Goal: Task Accomplishment & Management: Manage account settings

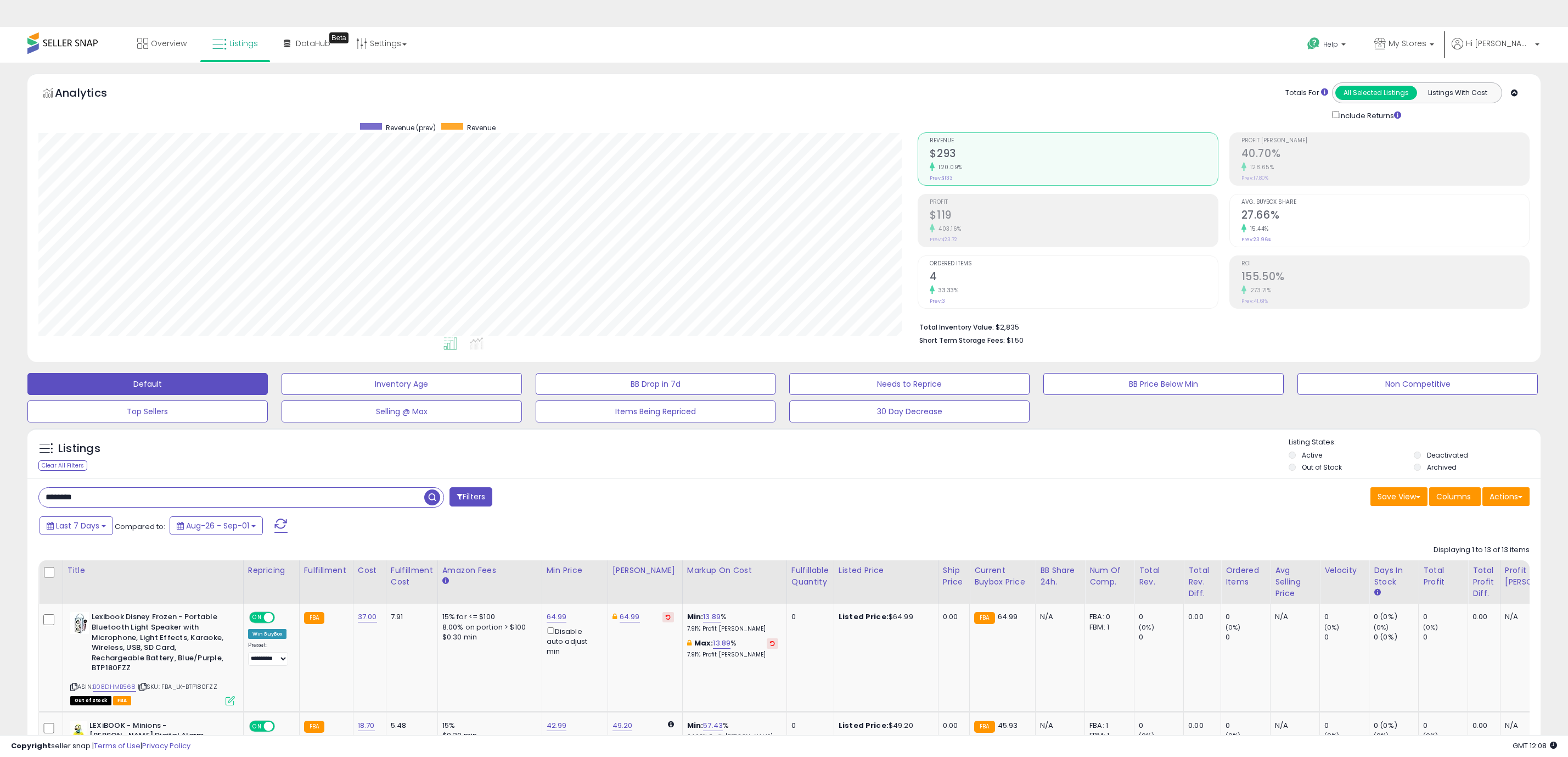
drag, startPoint x: 0, startPoint y: 0, endPoint x: 128, endPoint y: 244, distance: 275.5
click at [128, 487] on input "********" at bounding box center [232, 497] width 385 height 19
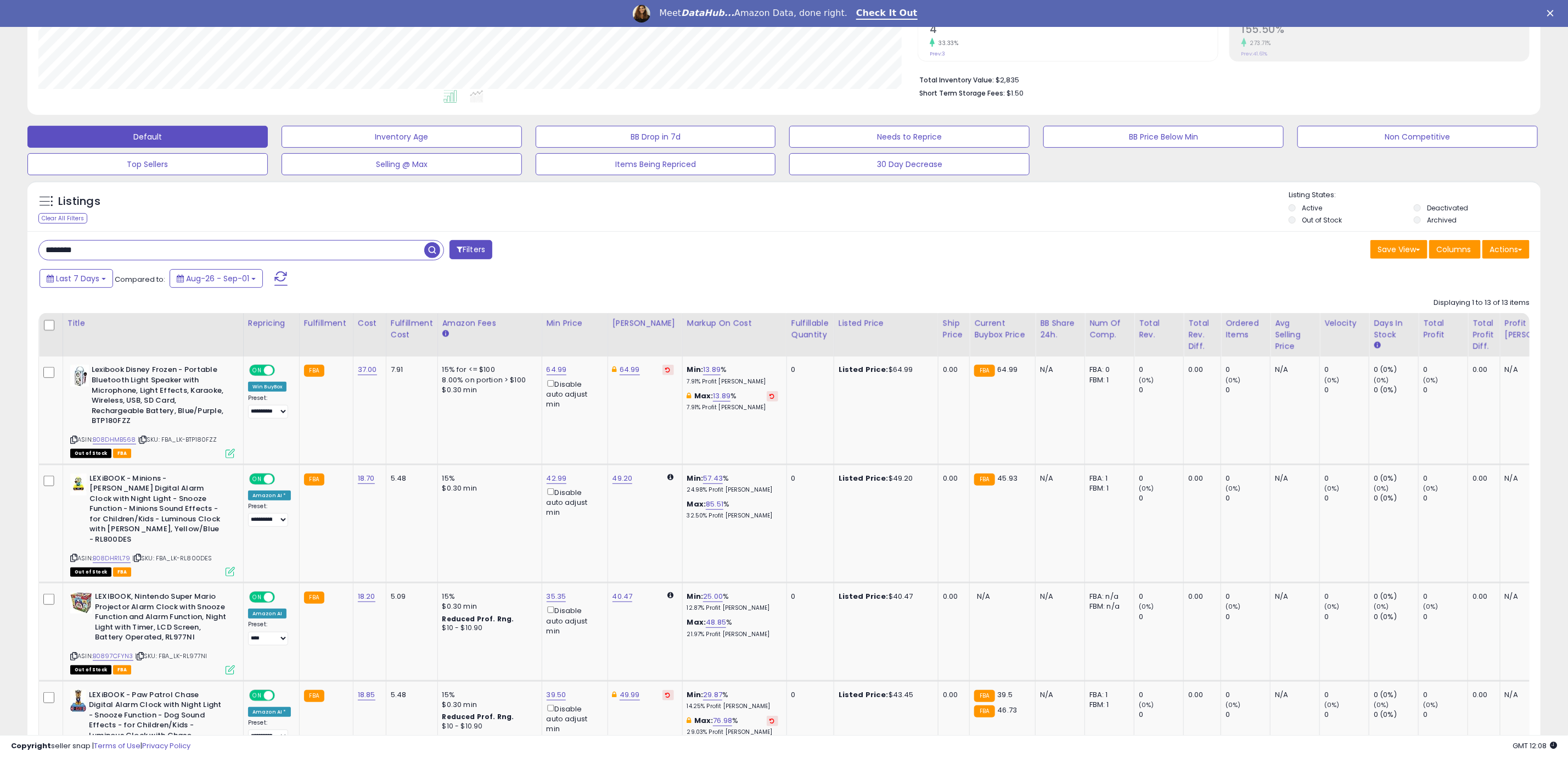
click at [128, 244] on input "********" at bounding box center [232, 250] width 385 height 19
type input "*******"
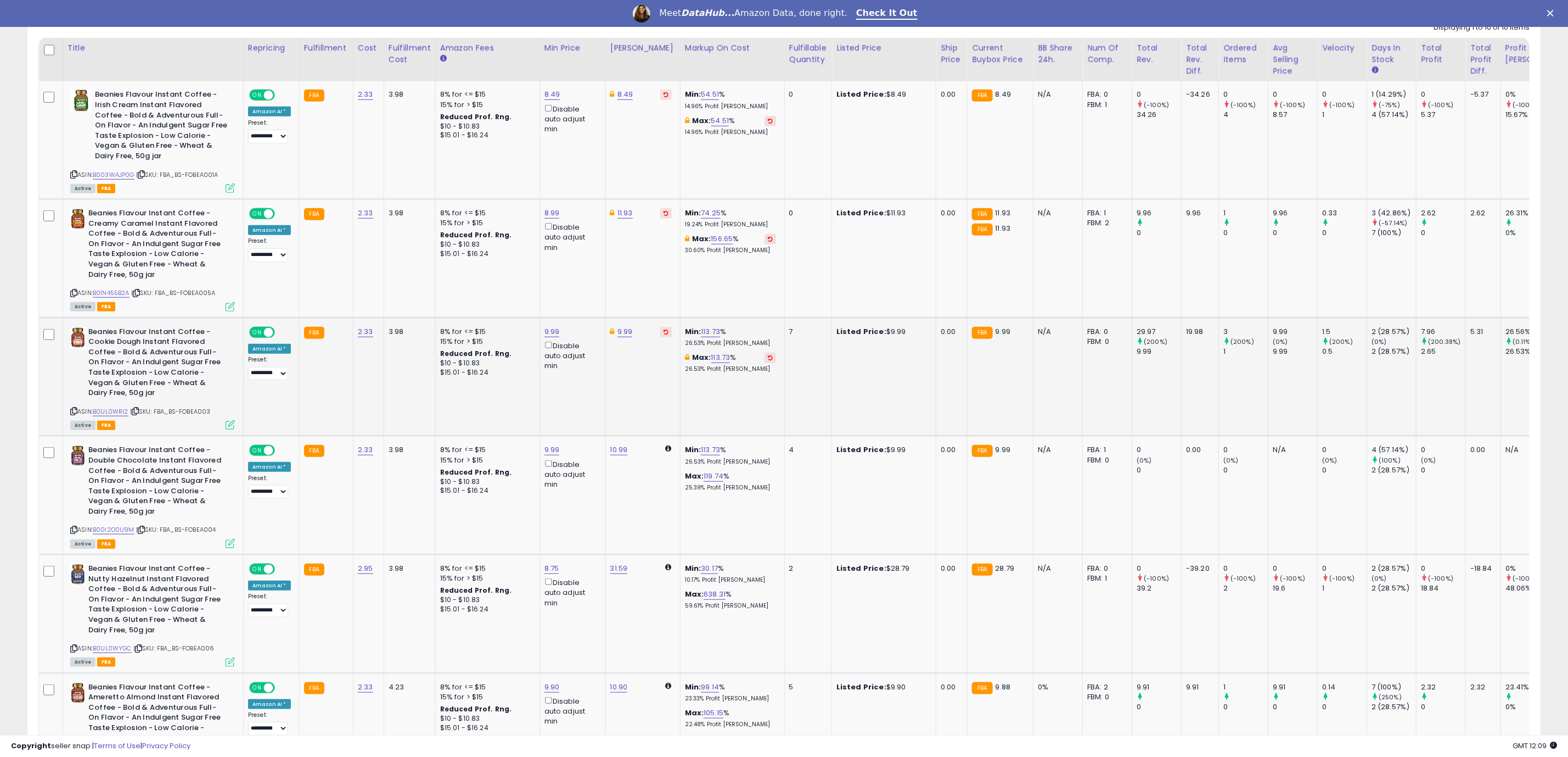
scroll to position [659, 0]
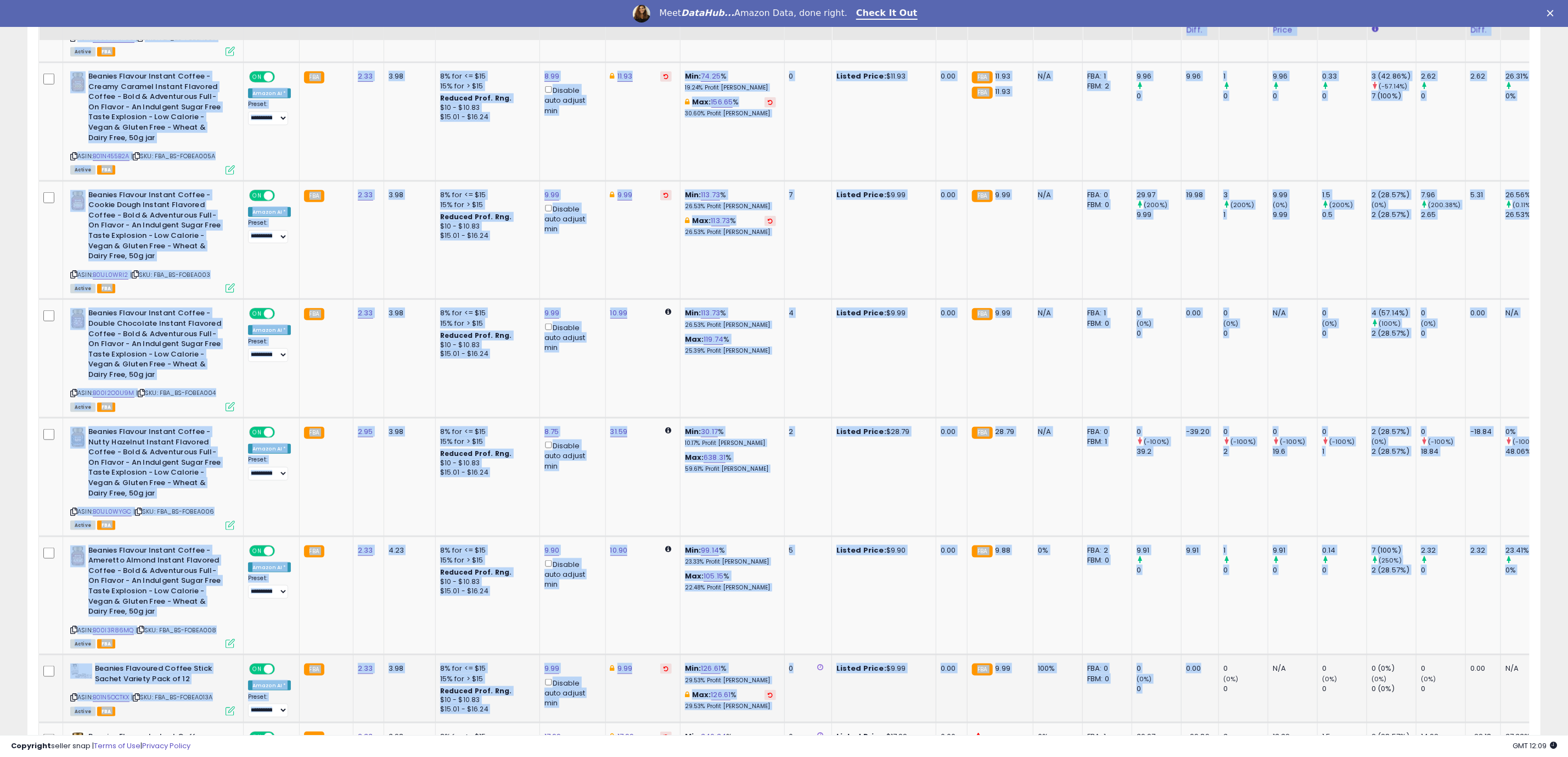
drag, startPoint x: 753, startPoint y: 722, endPoint x: 1201, endPoint y: 715, distance: 448.1
click at [1201, 715] on div "Title Repricing Fulfillment Cost ROI %" at bounding box center [784, 484] width 1491 height 1167
click at [12, 371] on div "**********" at bounding box center [784, 270] width 1558 height 1710
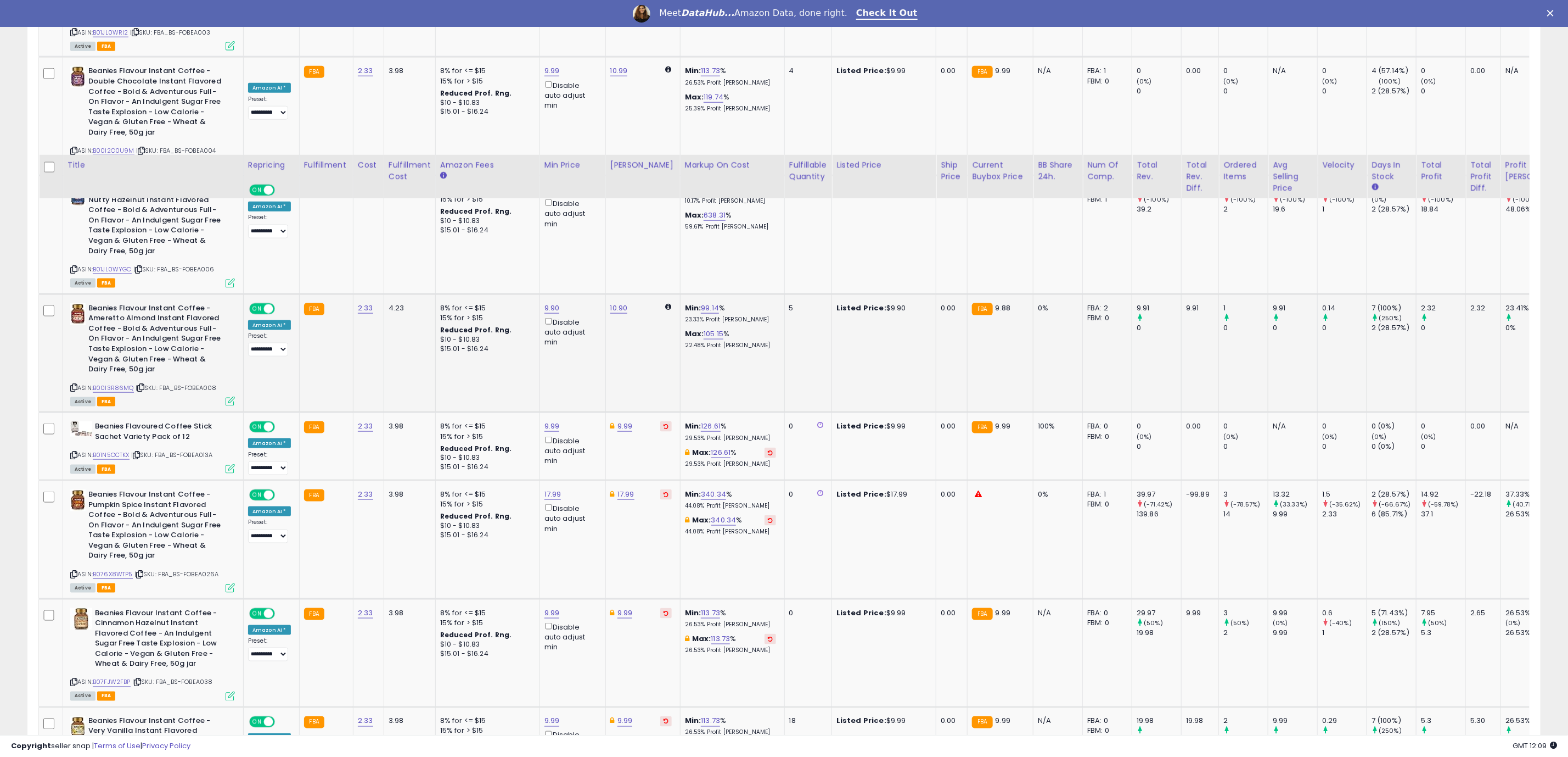
scroll to position [1071, 0]
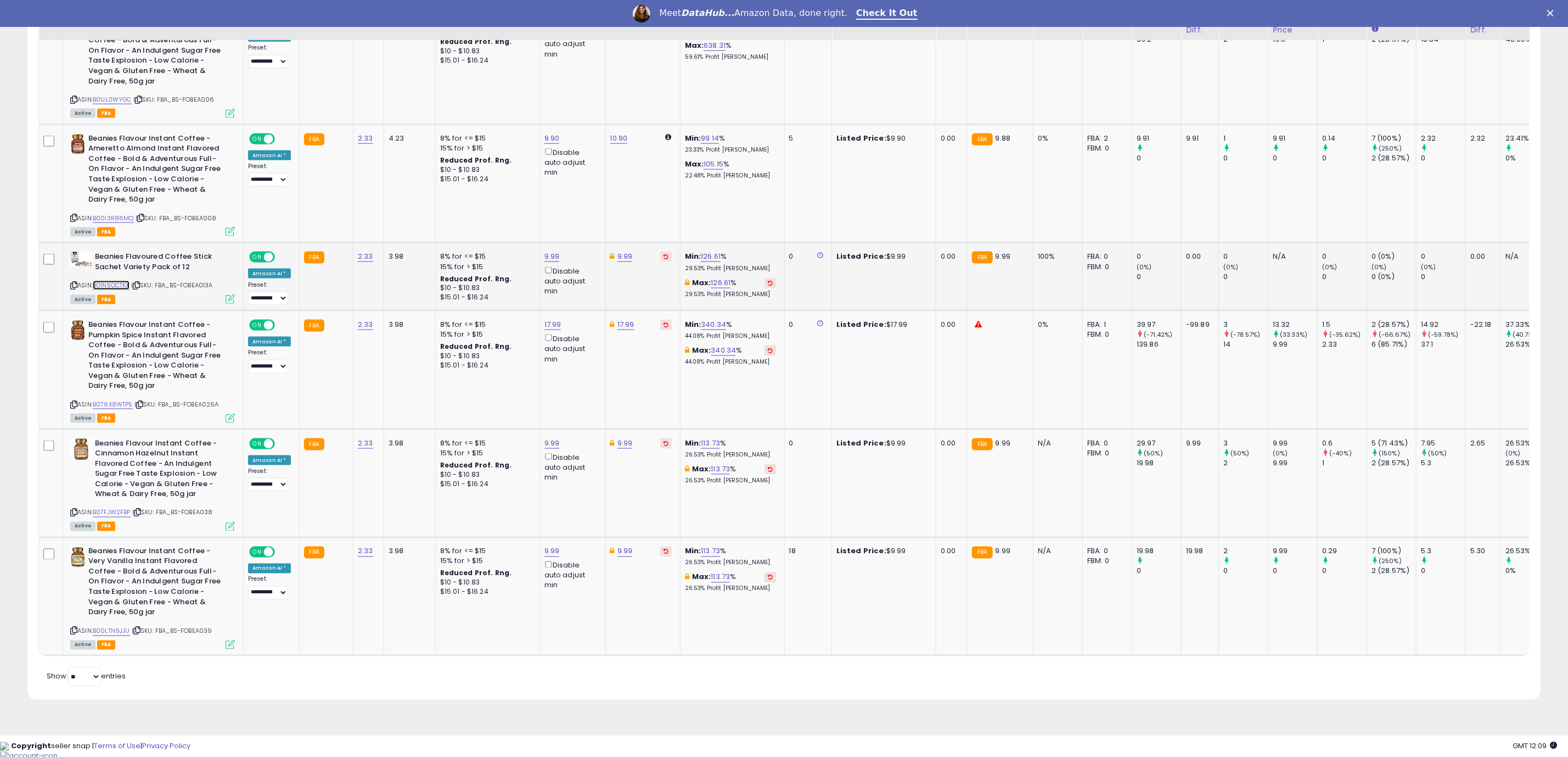
click at [120, 285] on link "B01N5OCTKX" at bounding box center [111, 285] width 37 height 9
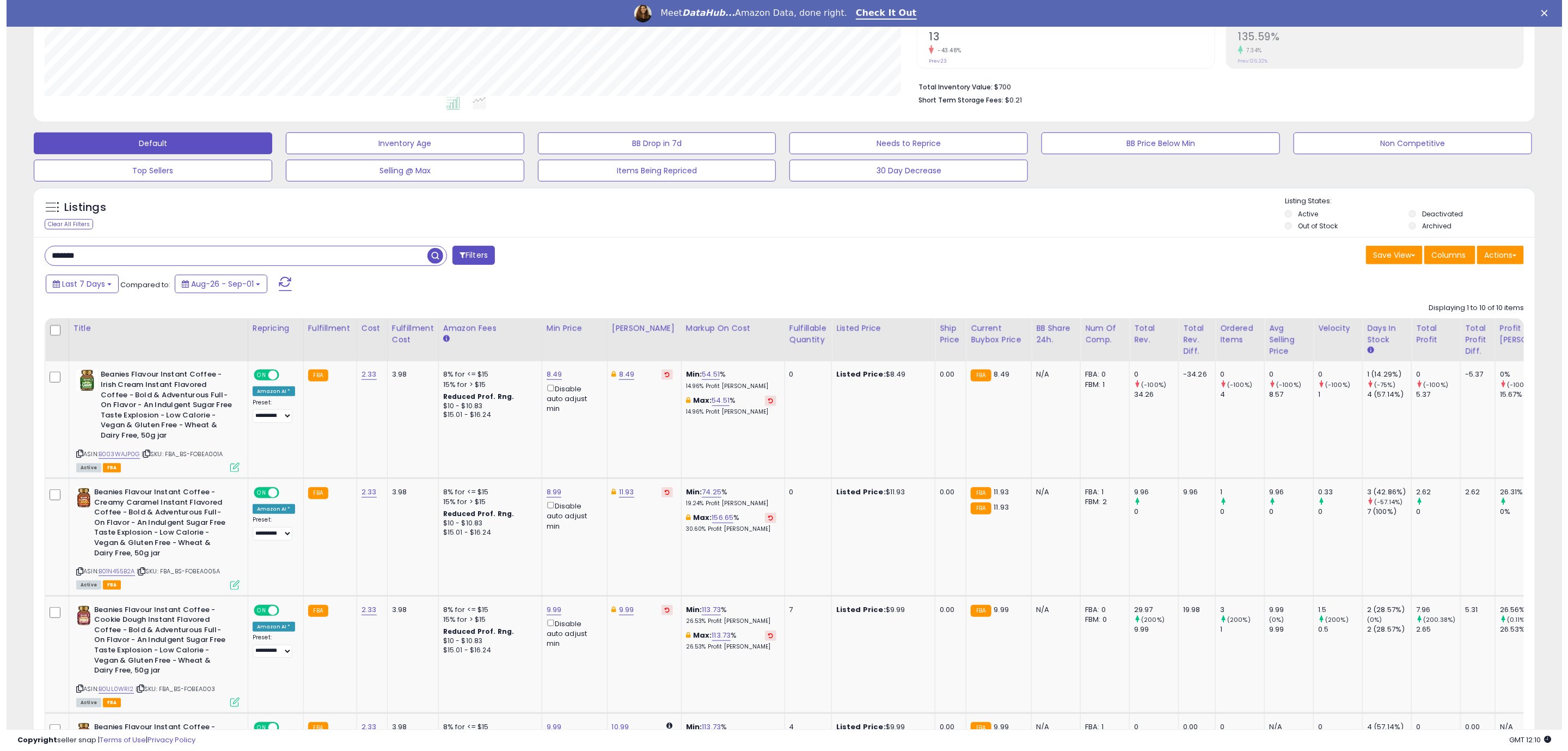
scroll to position [0, 0]
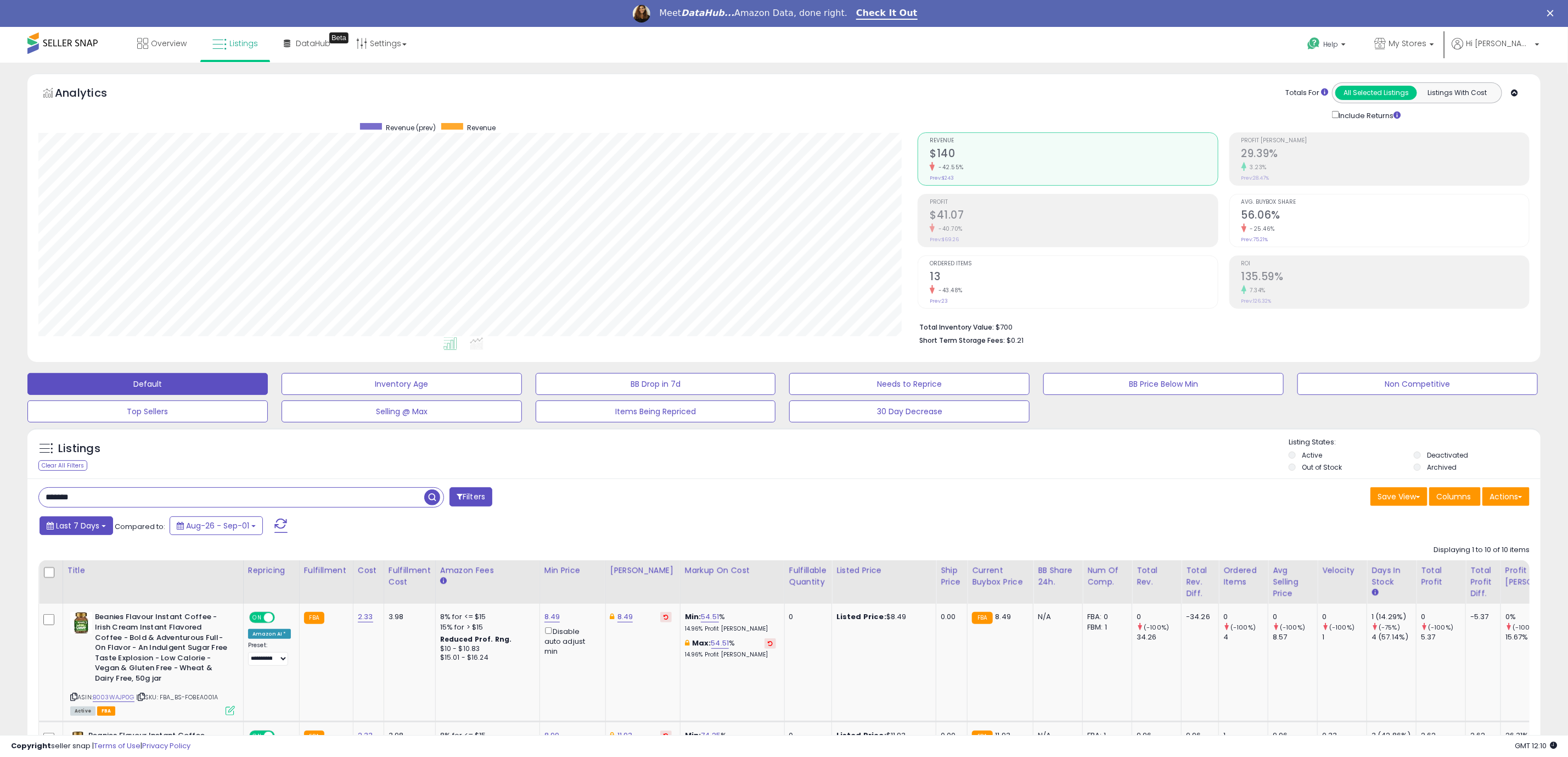
click at [91, 523] on span "Last 7 Days" at bounding box center [77, 526] width 44 height 11
click at [87, 567] on ul "Last 7 Days Last 30 Days Custom Range" at bounding box center [88, 578] width 88 height 53
type input "**********"
click at [86, 572] on li "Last 30 Days" at bounding box center [88, 578] width 88 height 15
click at [284, 524] on button "Apply" at bounding box center [298, 524] width 35 height 18
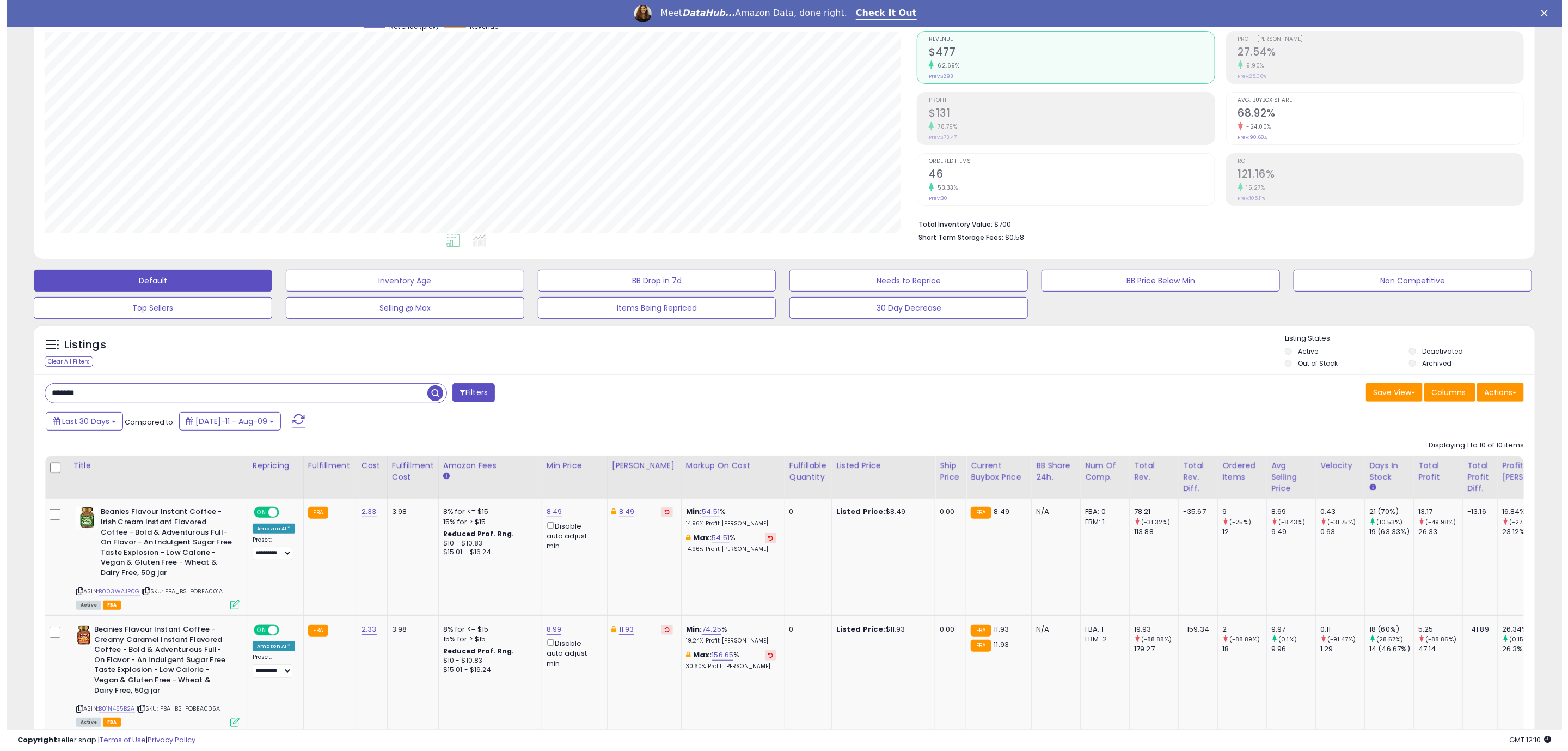
scroll to position [327, 0]
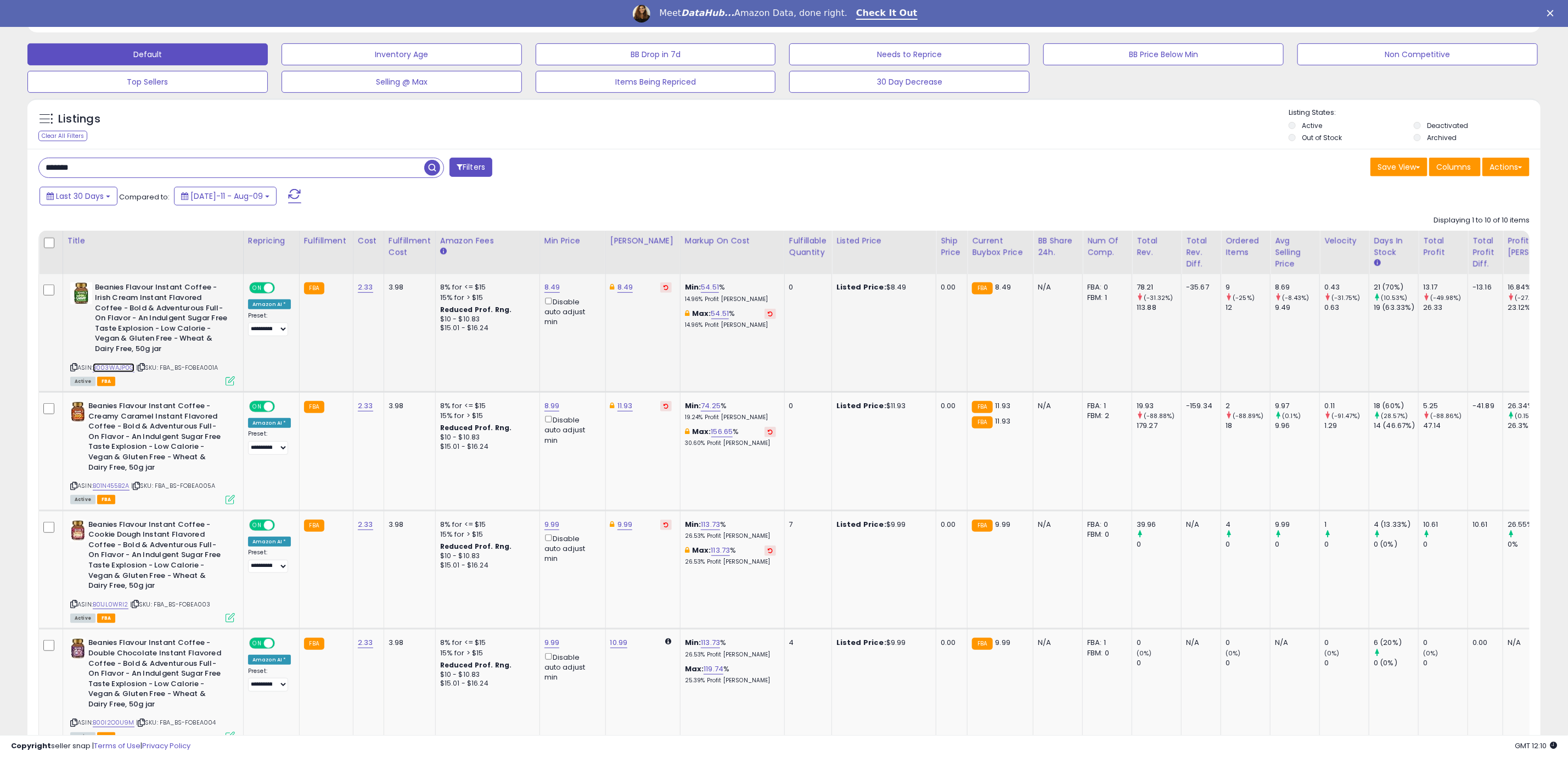
click at [123, 371] on link "B003WAJP0G" at bounding box center [114, 367] width 42 height 9
click at [117, 483] on div "ASIN: B01N455B2A | SKU: FBA_BS-FOBEA005A Active FBA" at bounding box center [152, 452] width 164 height 102
click at [121, 487] on link "B01N455B2A" at bounding box center [111, 486] width 37 height 9
click at [619, 404] on link "11.93" at bounding box center [625, 406] width 15 height 11
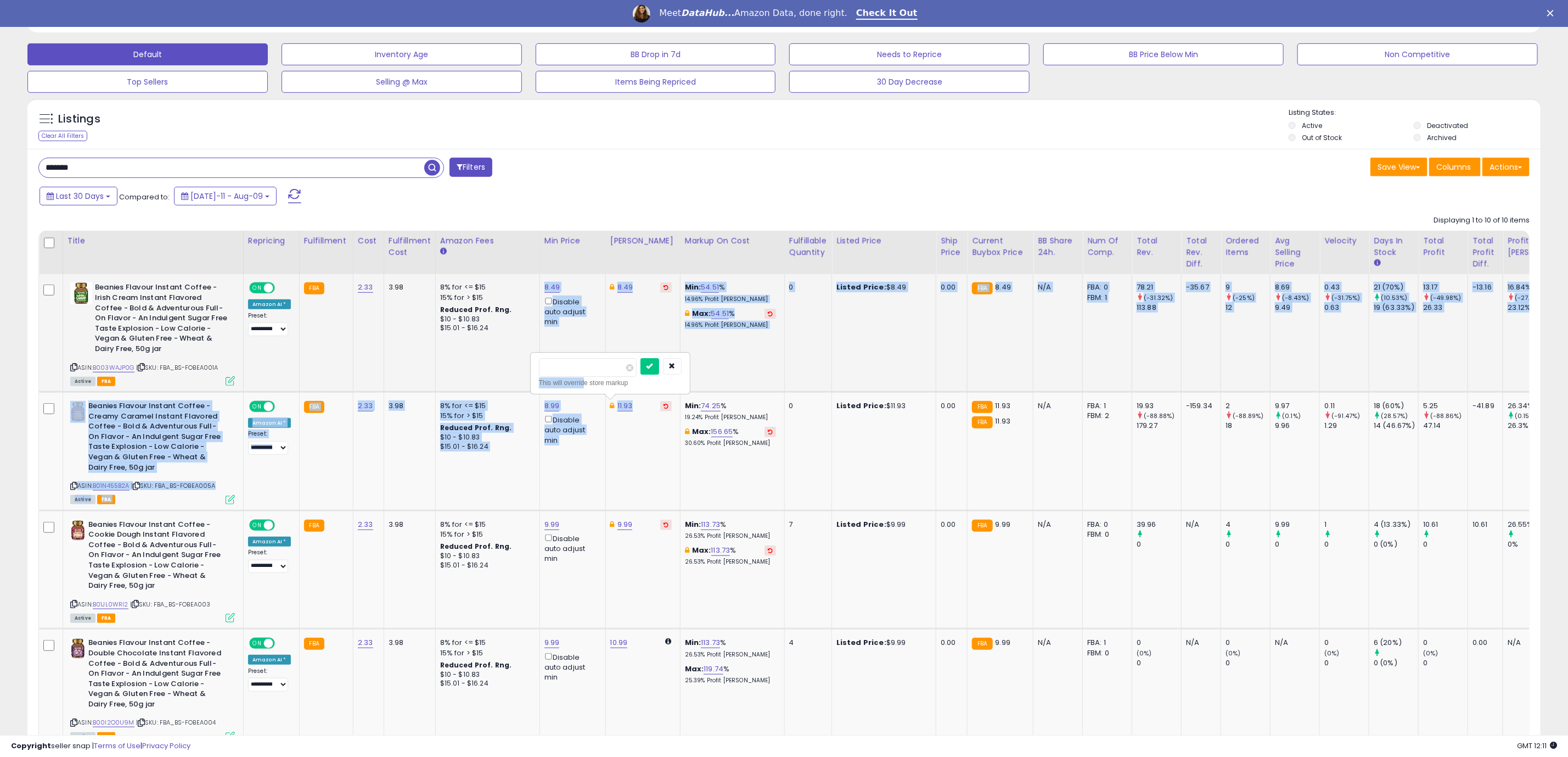
drag, startPoint x: 585, startPoint y: 381, endPoint x: 517, endPoint y: 373, distance: 68.5
click at [682, 375] on button "button" at bounding box center [672, 366] width 18 height 17
click at [639, 461] on td "11.93" at bounding box center [643, 451] width 75 height 118
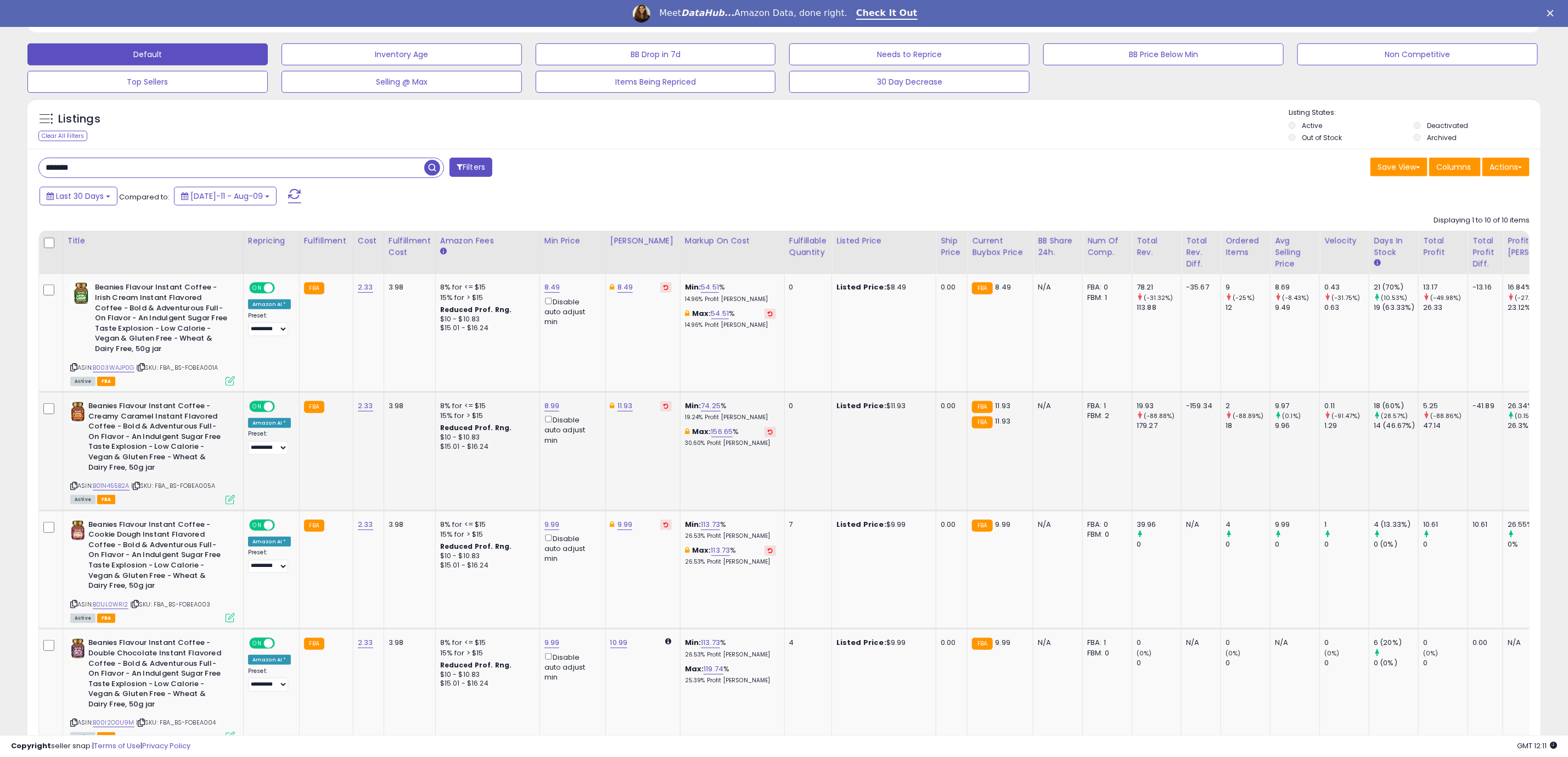
drag, startPoint x: 236, startPoint y: 504, endPoint x: 226, endPoint y: 505, distance: 10.0
click at [234, 505] on td "Beanies Flavour Instant Coffee - Creamy Caramel Instant Flavored Coffee - Bold …" at bounding box center [153, 451] width 180 height 118
click at [226, 504] on icon at bounding box center [230, 499] width 9 height 9
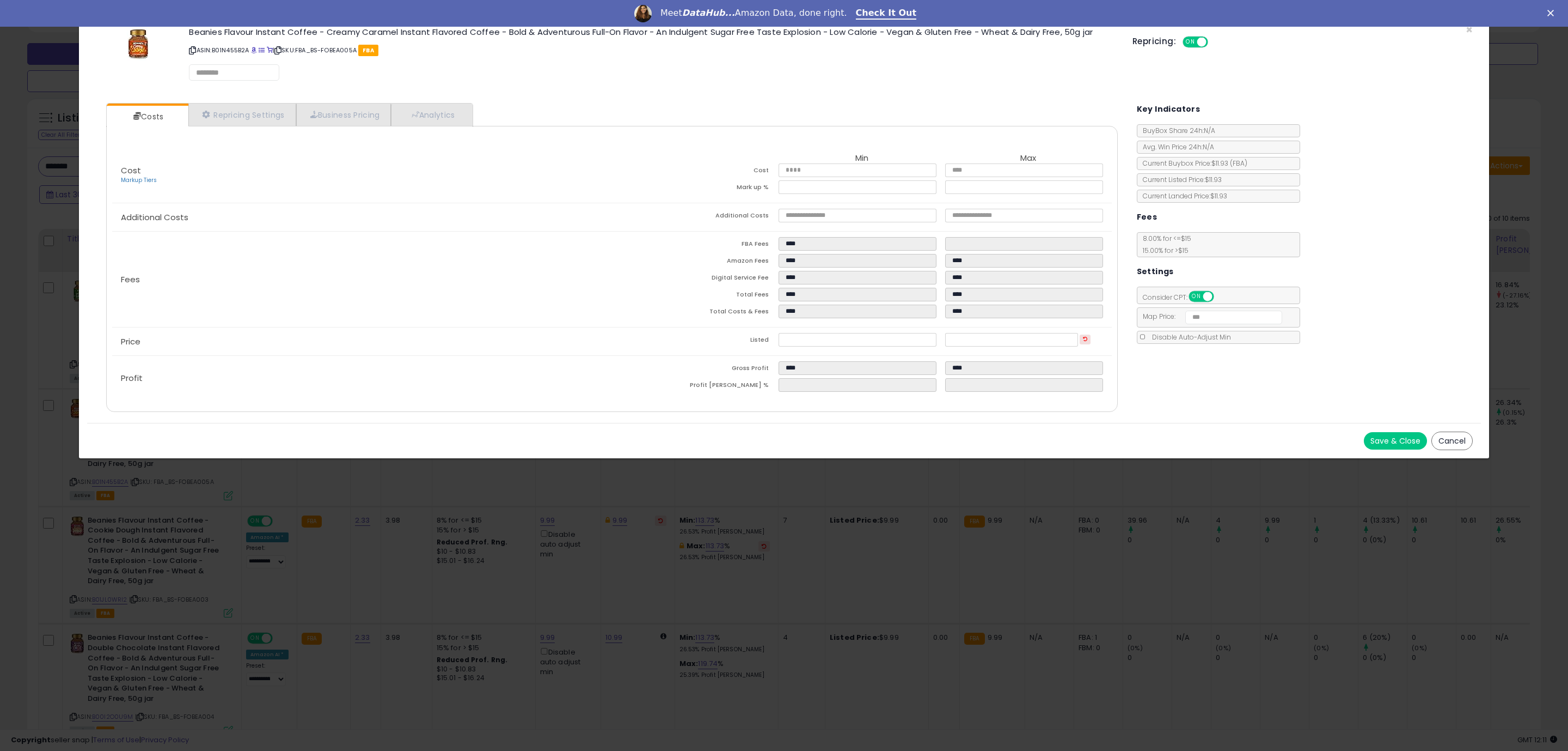
click at [906, 411] on div "Cost Markup Tiers Min Max Cost **** **** Mark up % ***** ****** Additional Cost…" at bounding box center [612, 269] width 1012 height 286
click at [1379, 445] on button "Save & Close" at bounding box center [1396, 441] width 63 height 18
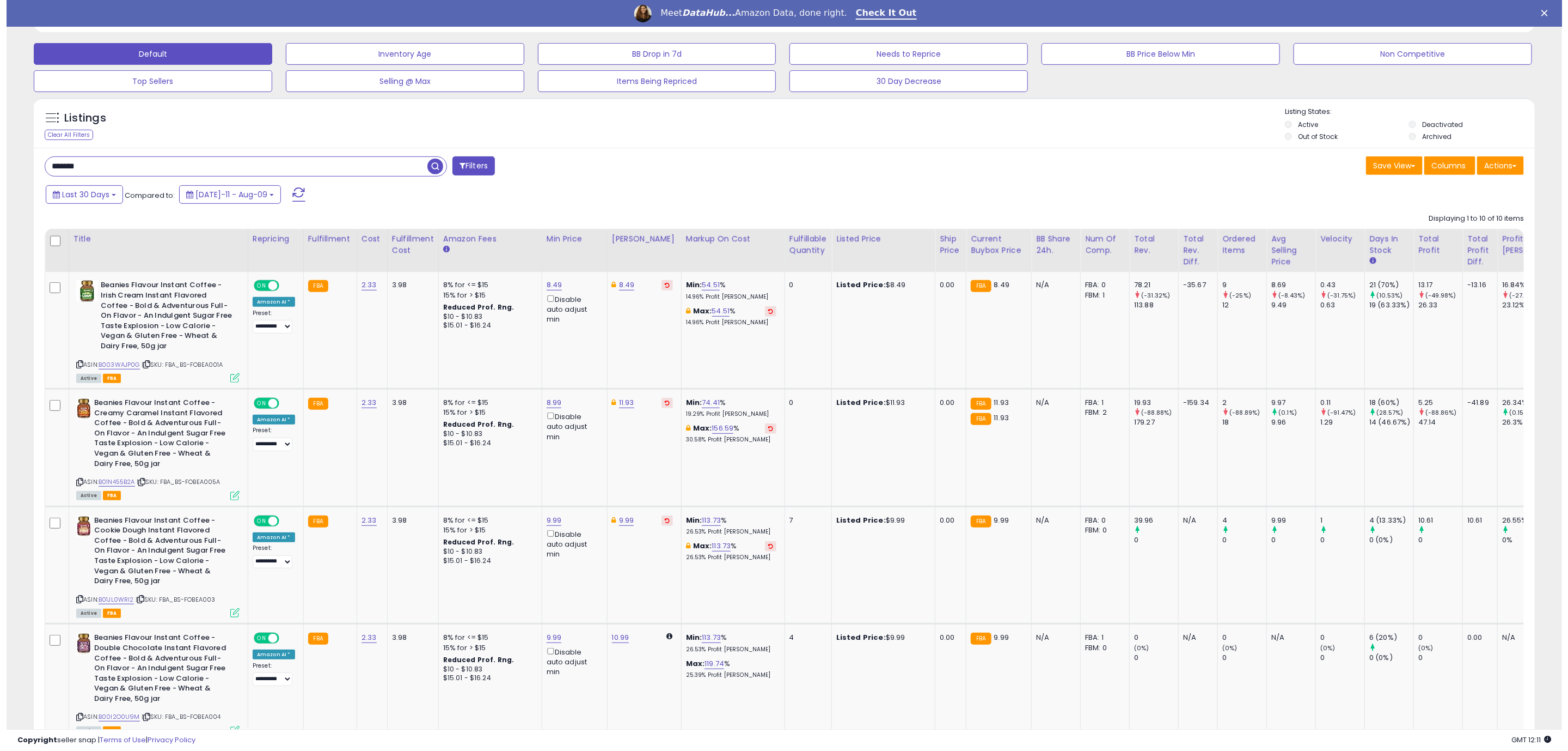
scroll to position [544569, 543572]
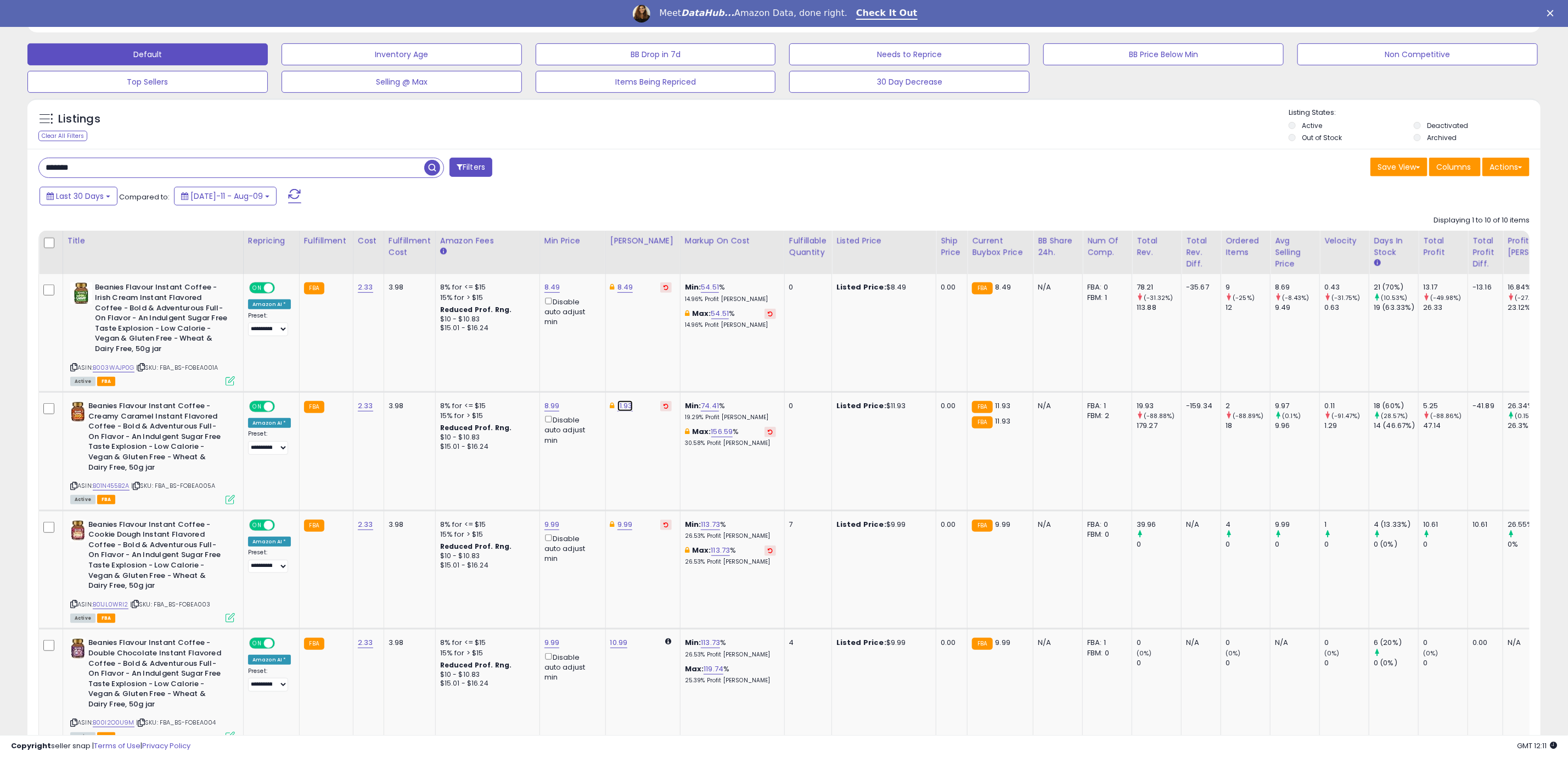
click at [617, 411] on link "11.93" at bounding box center [625, 406] width 15 height 11
drag, startPoint x: 564, startPoint y: 371, endPoint x: 504, endPoint y: 381, distance: 60.8
type input "****"
click button "submit" at bounding box center [650, 366] width 18 height 17
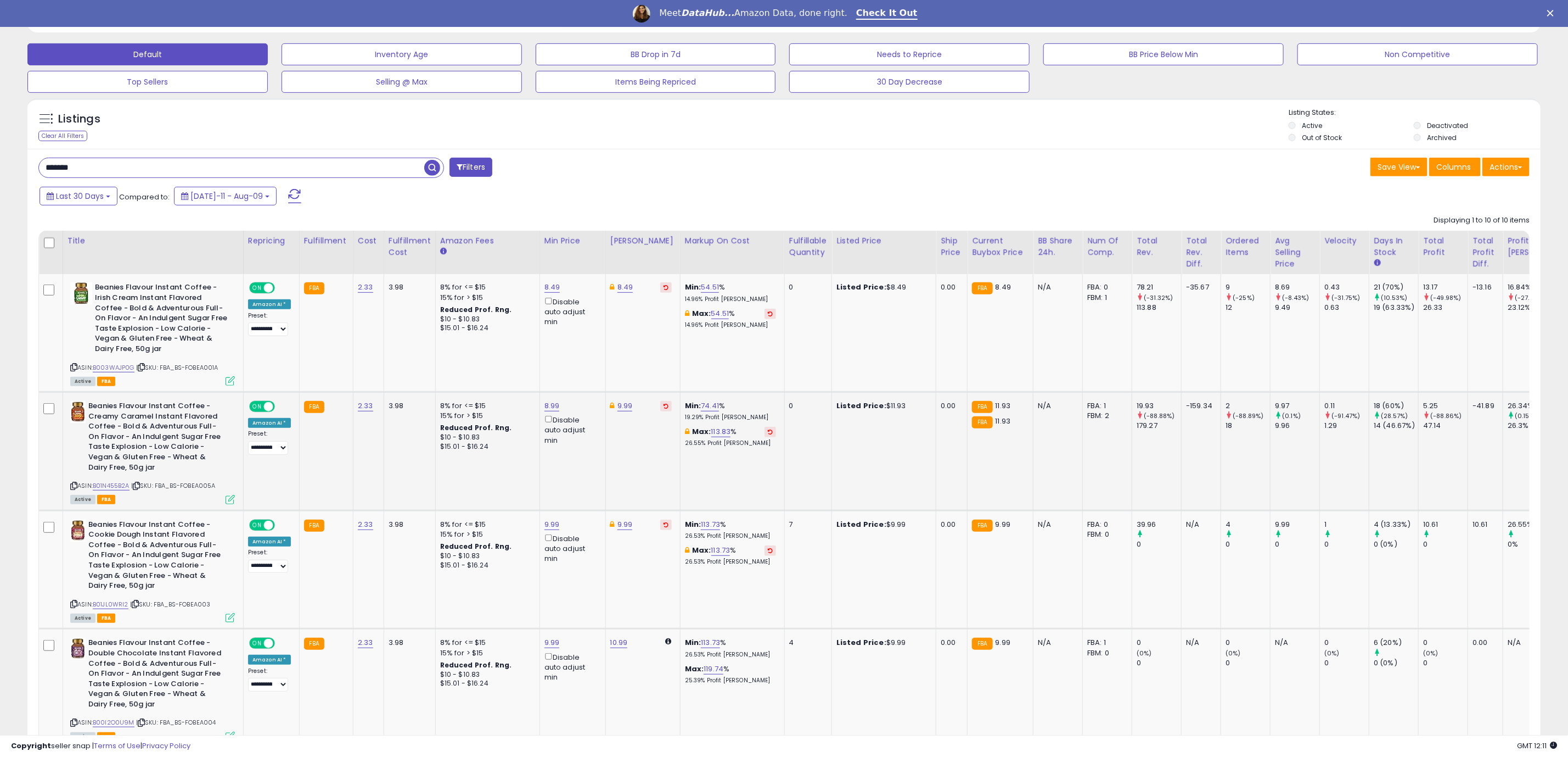
click at [230, 500] on icon at bounding box center [230, 499] width 9 height 9
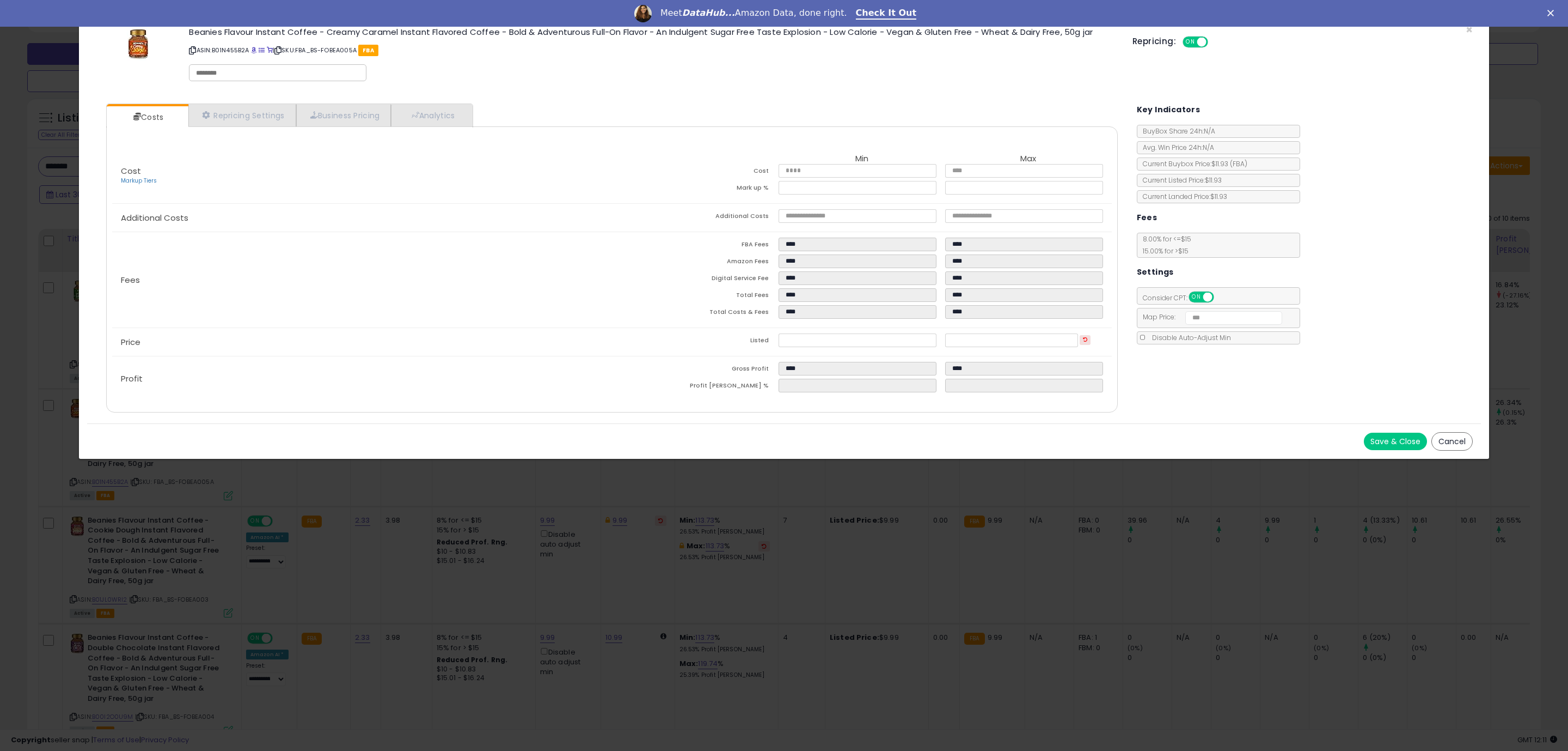
click at [900, 438] on div "Save & Close Cancel" at bounding box center [784, 441] width 1394 height 35
click at [1391, 432] on div "Save & Close Cancel" at bounding box center [784, 441] width 1394 height 35
click at [1387, 448] on button "Save & Close" at bounding box center [1396, 441] width 63 height 18
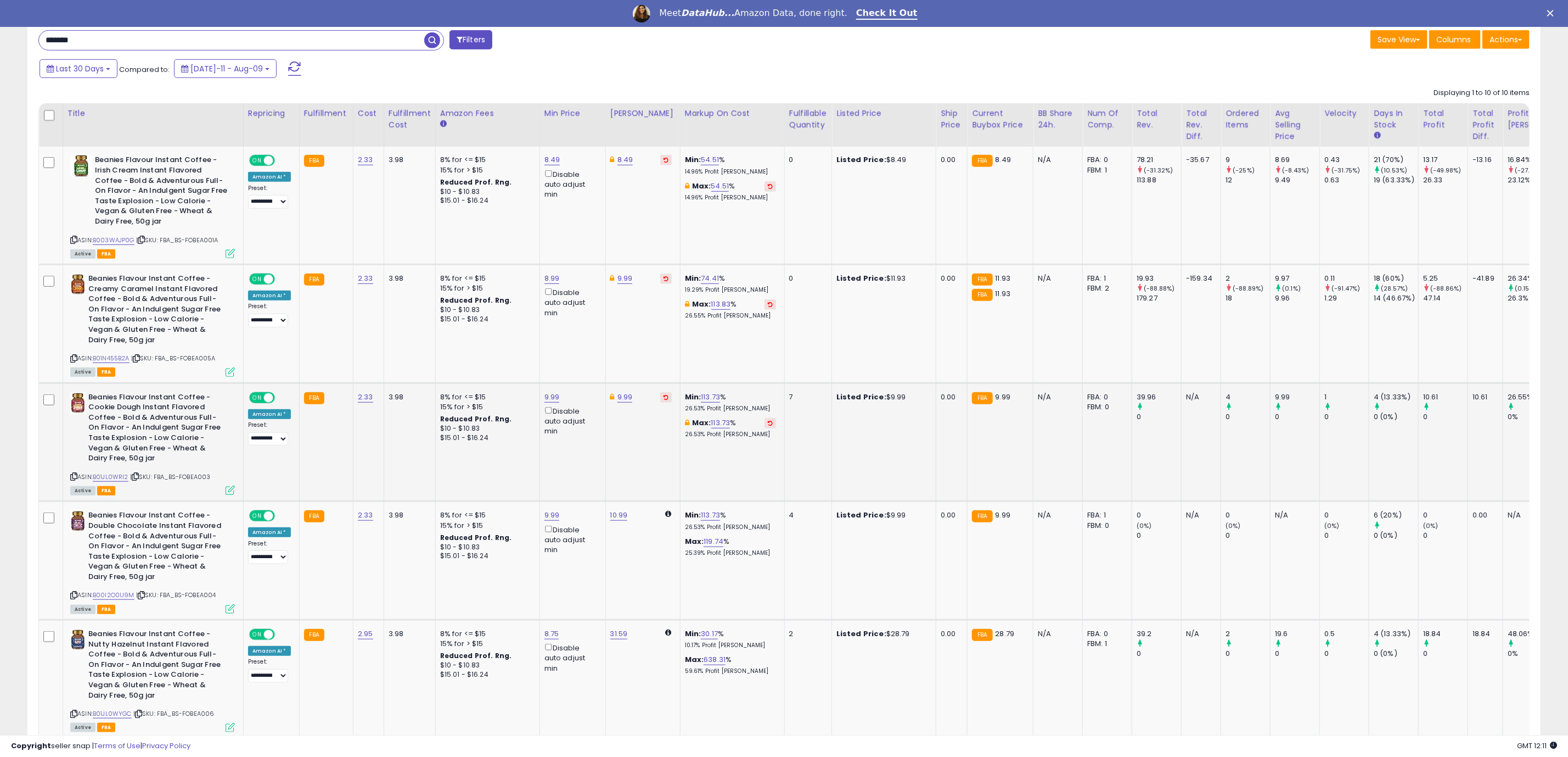
scroll to position [494, 0]
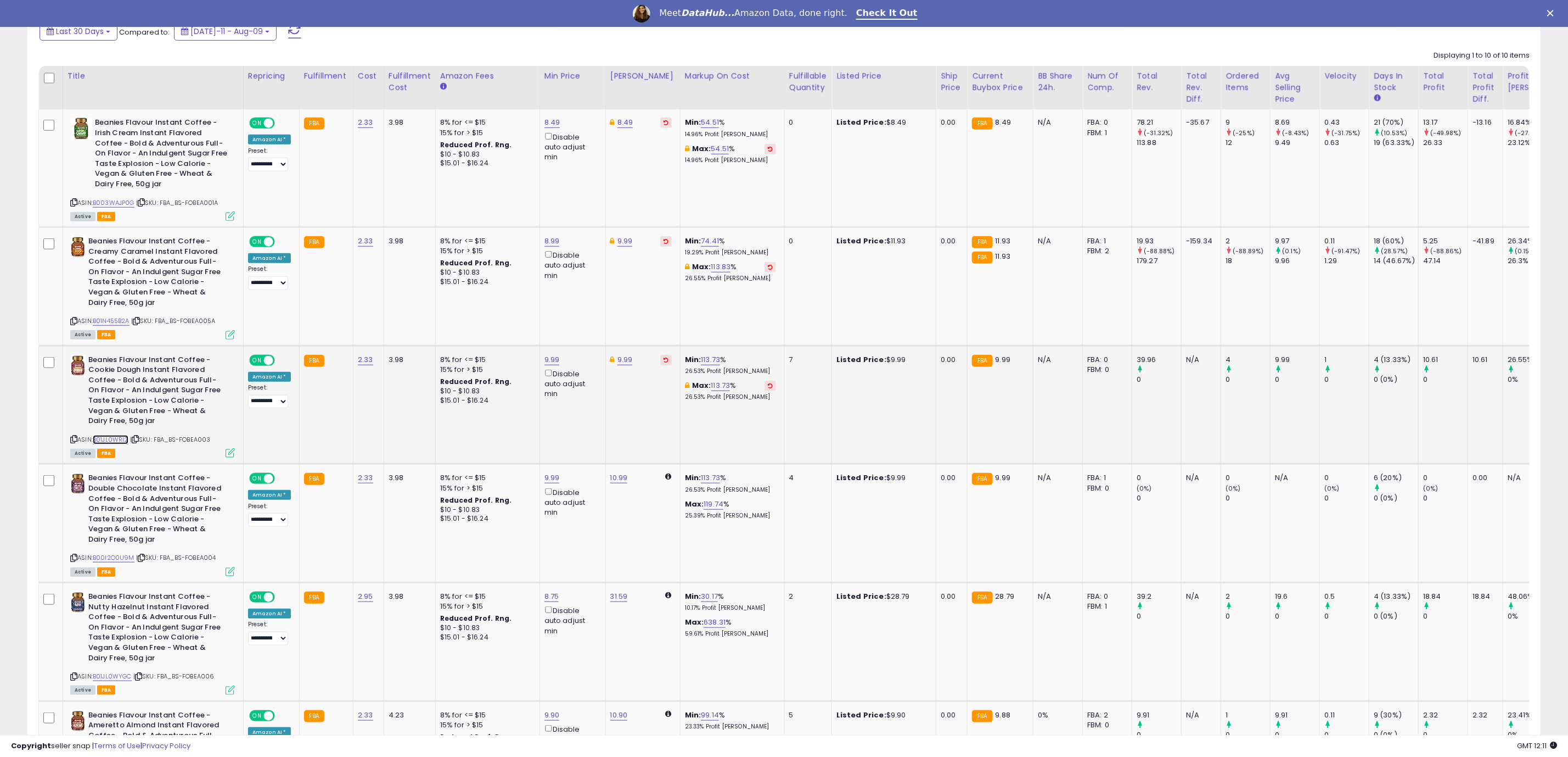
click at [112, 441] on link "B01JL0WRI2" at bounding box center [110, 439] width 36 height 9
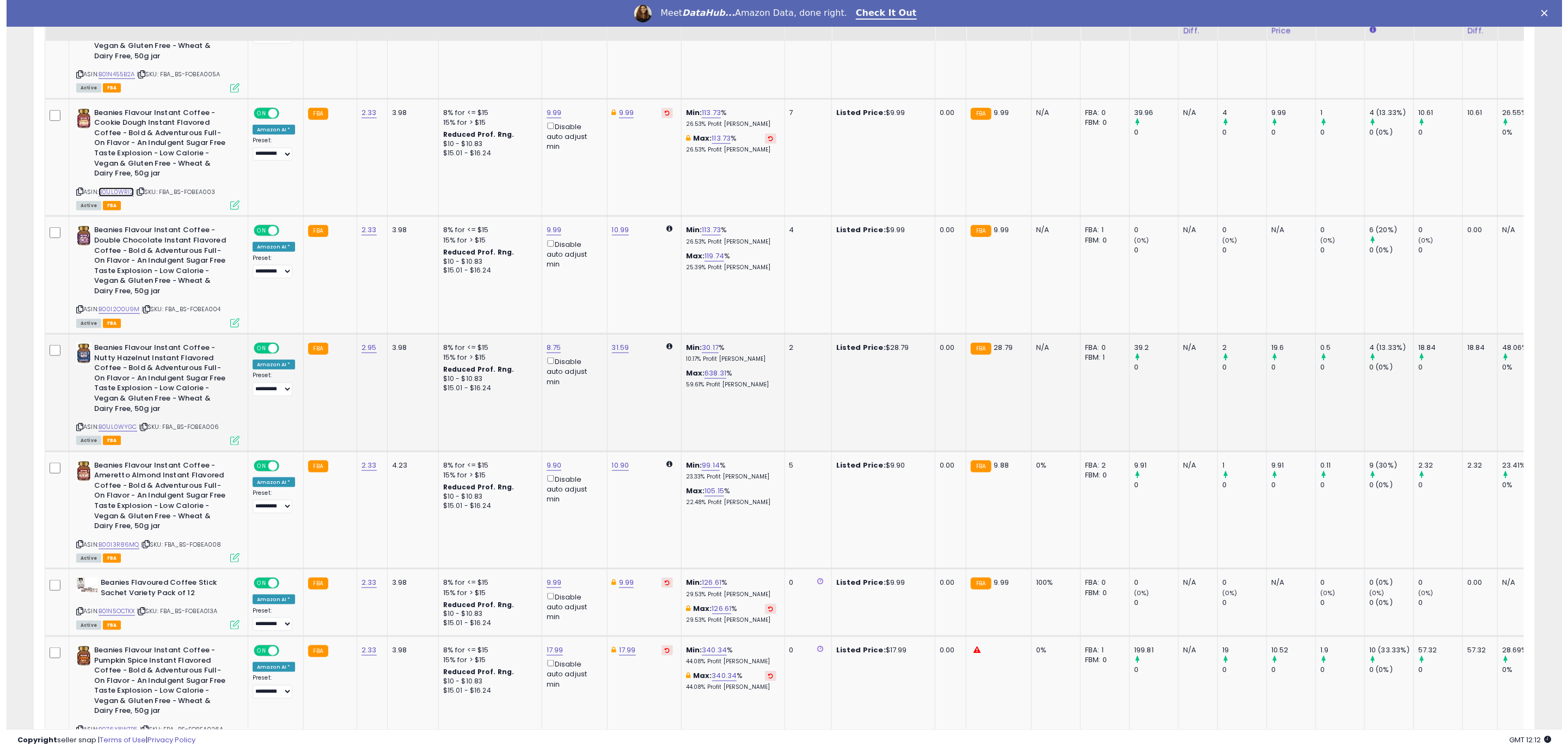
scroll to position [736, 0]
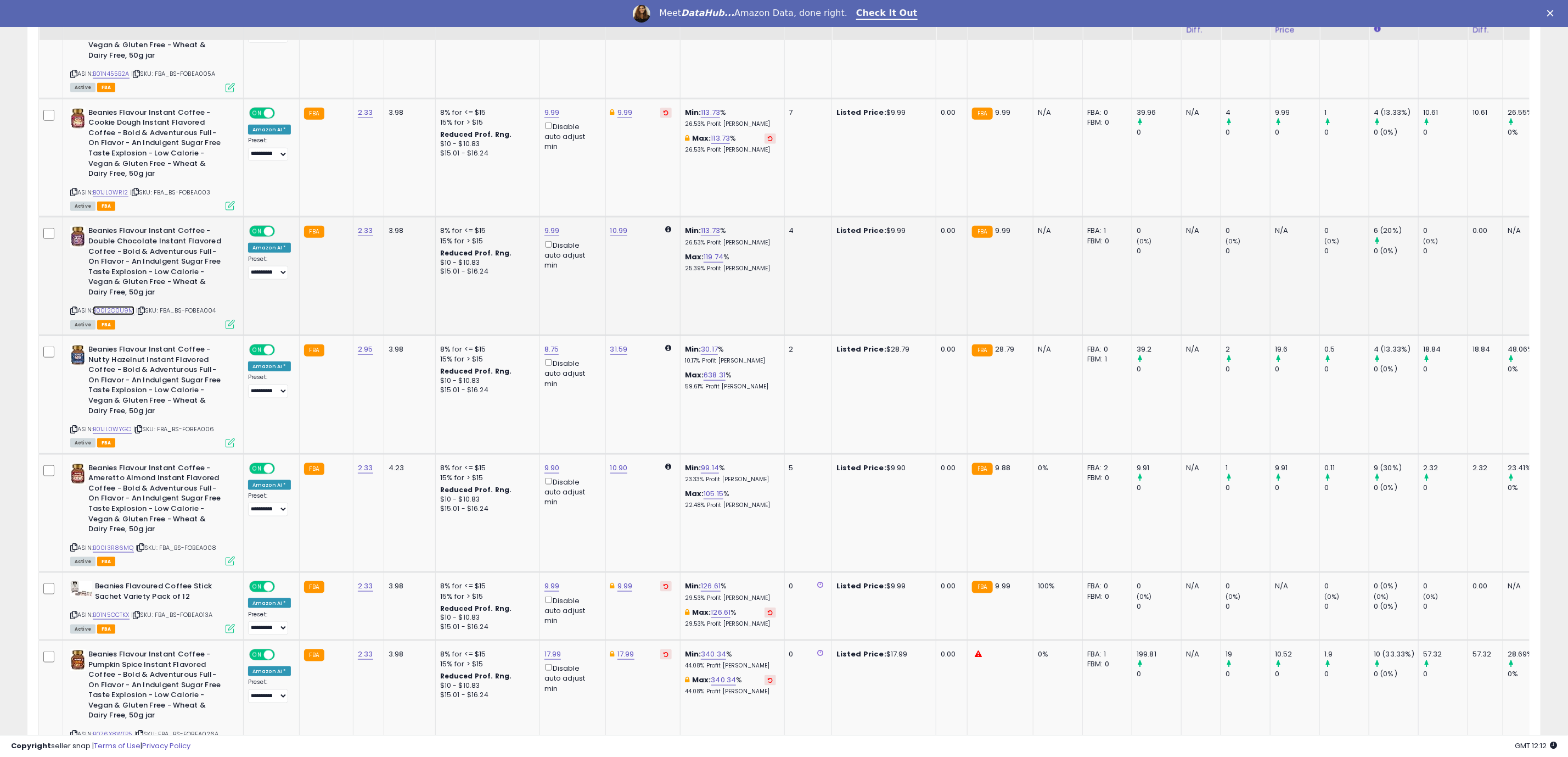
click at [122, 312] on link "B00I2O0U9M" at bounding box center [114, 310] width 42 height 9
click at [555, 231] on link "9.99" at bounding box center [552, 231] width 15 height 11
type input "****"
click button "submit" at bounding box center [576, 191] width 18 height 17
click at [633, 224] on td "10.45" at bounding box center [643, 276] width 75 height 118
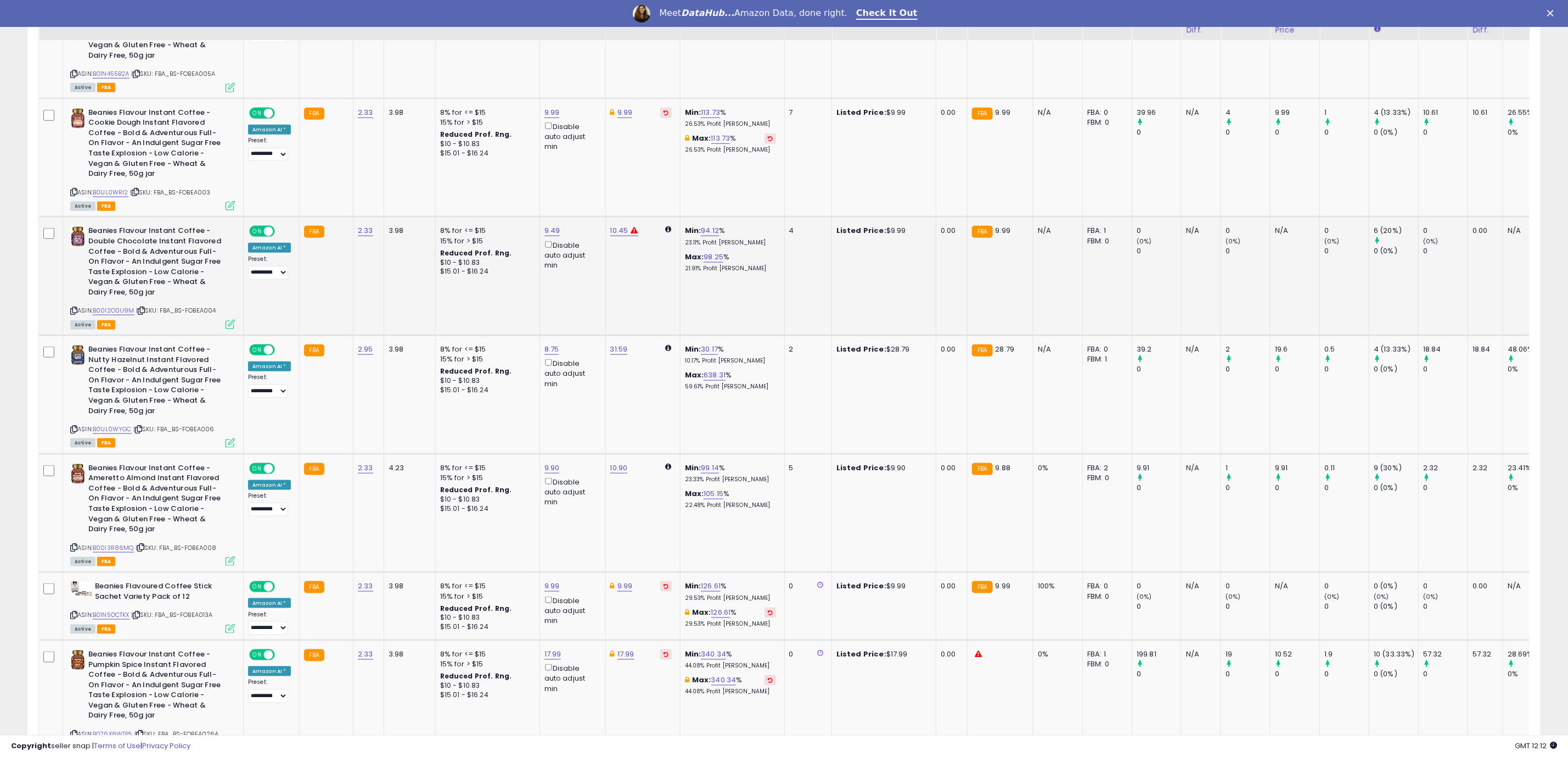
click at [622, 227] on td "10.45" at bounding box center [643, 276] width 75 height 118
click at [620, 232] on link "10.45" at bounding box center [620, 231] width 18 height 11
drag, startPoint x: 547, startPoint y: 198, endPoint x: 535, endPoint y: 200, distance: 12.2
click at [537, 198] on input "*****" at bounding box center [581, 192] width 98 height 18
type input "****"
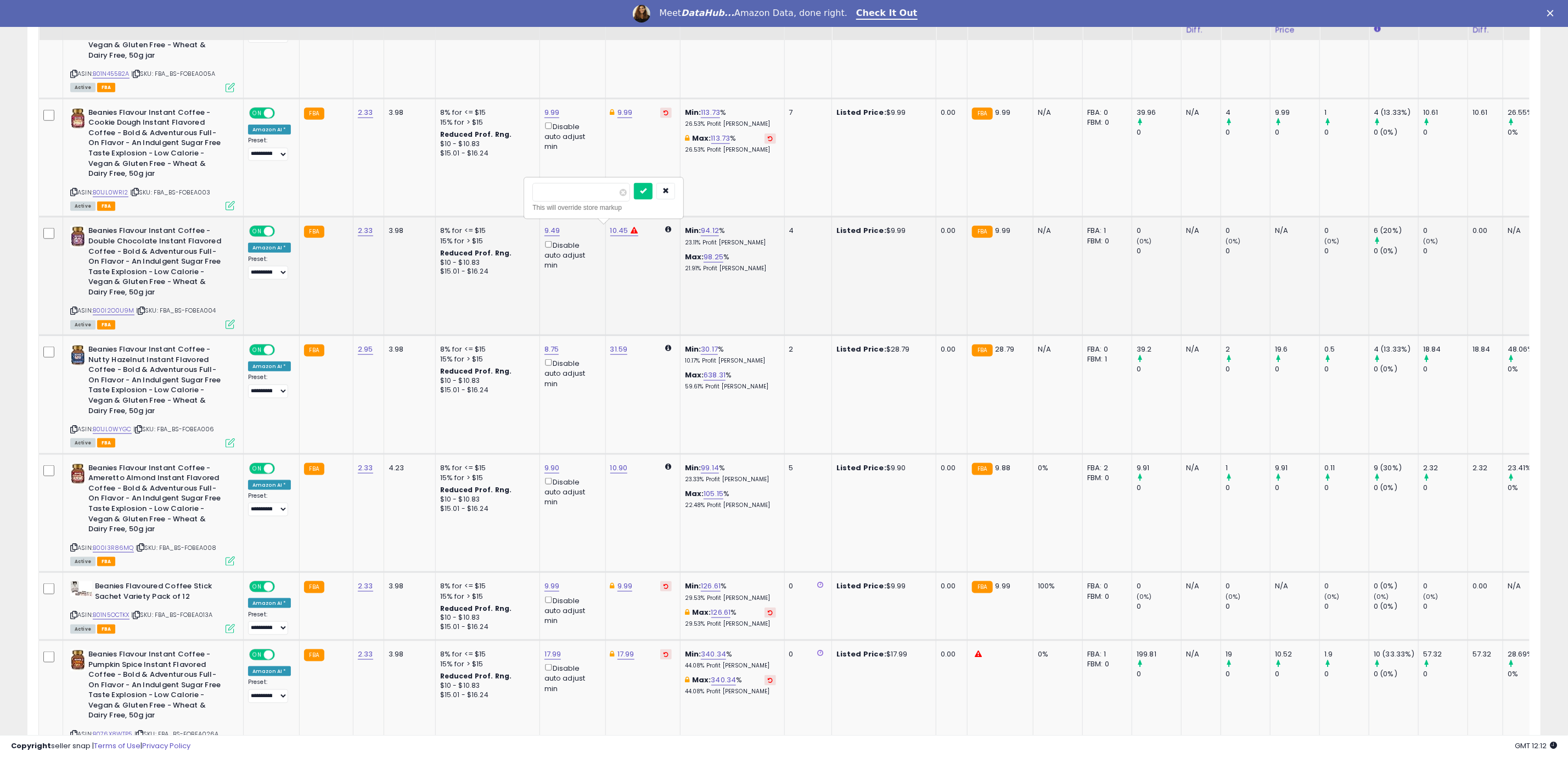
click button "submit" at bounding box center [643, 191] width 18 height 17
click at [232, 327] on icon at bounding box center [230, 324] width 9 height 9
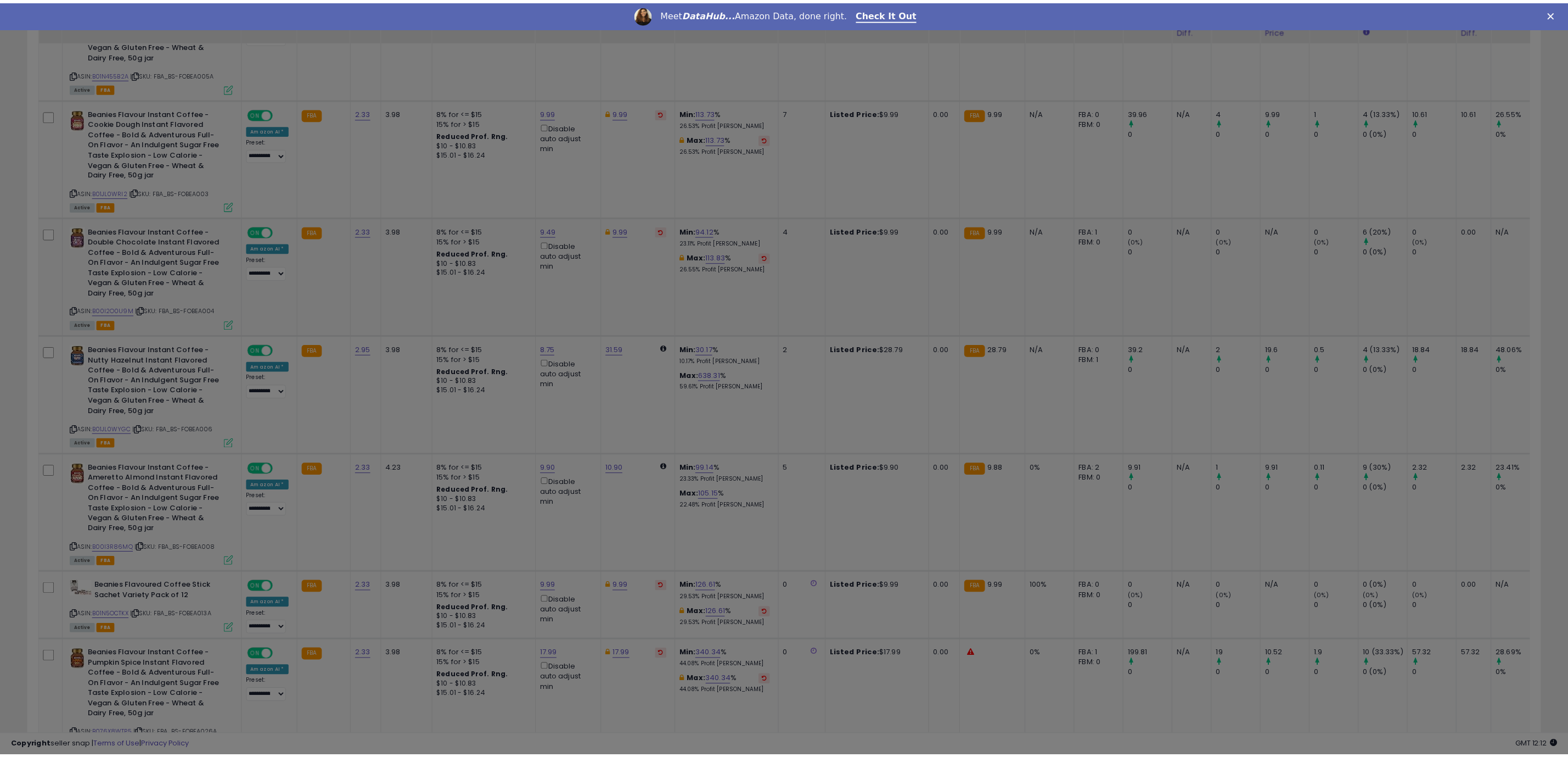
scroll to position [226, 887]
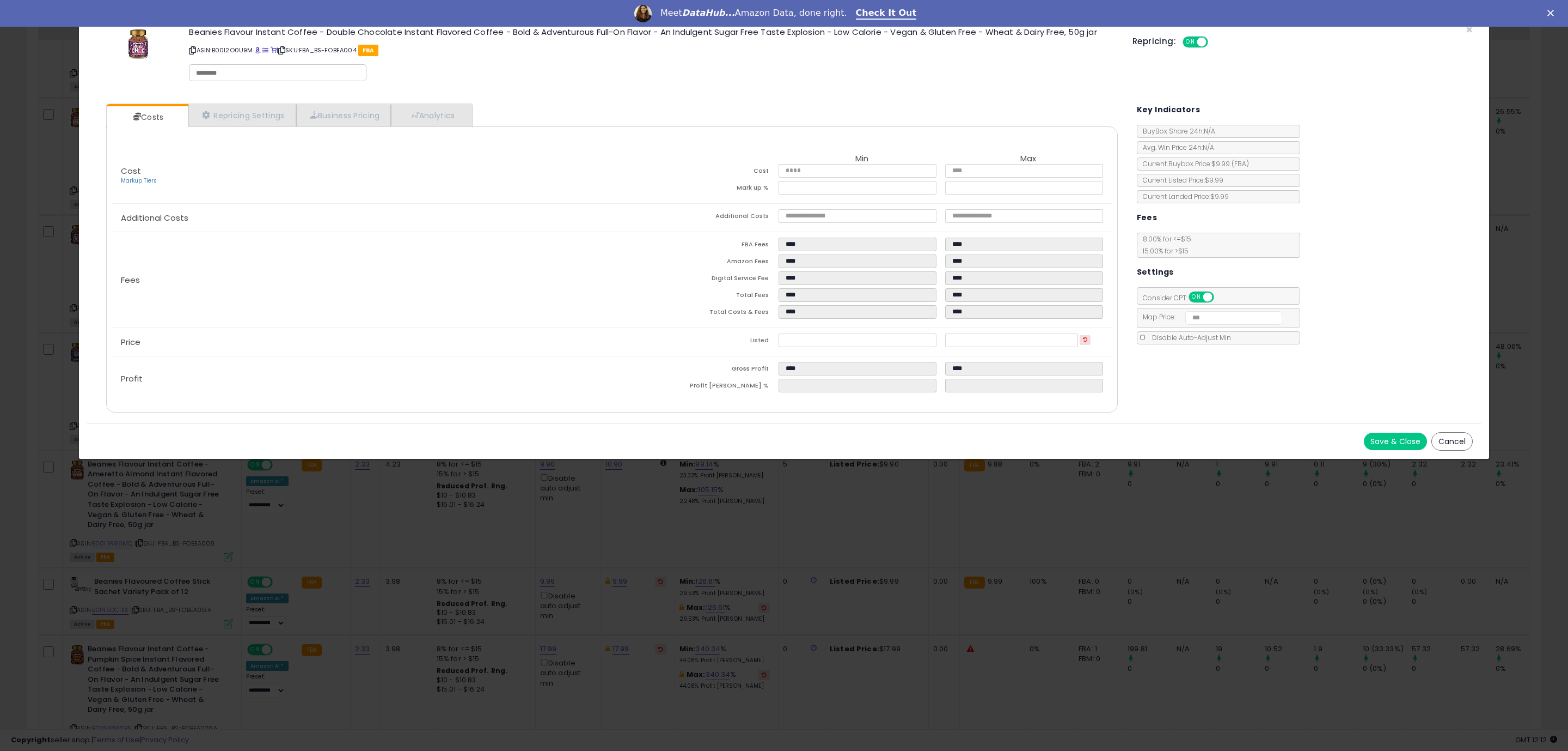
drag, startPoint x: 853, startPoint y: 414, endPoint x: 1371, endPoint y: 498, distance: 524.8
click at [856, 415] on div "Costs Repricing Settings Business Pricing Analytics Cost" at bounding box center [612, 259] width 1034 height 328
click at [1384, 450] on button "Save & Close" at bounding box center [1396, 441] width 63 height 18
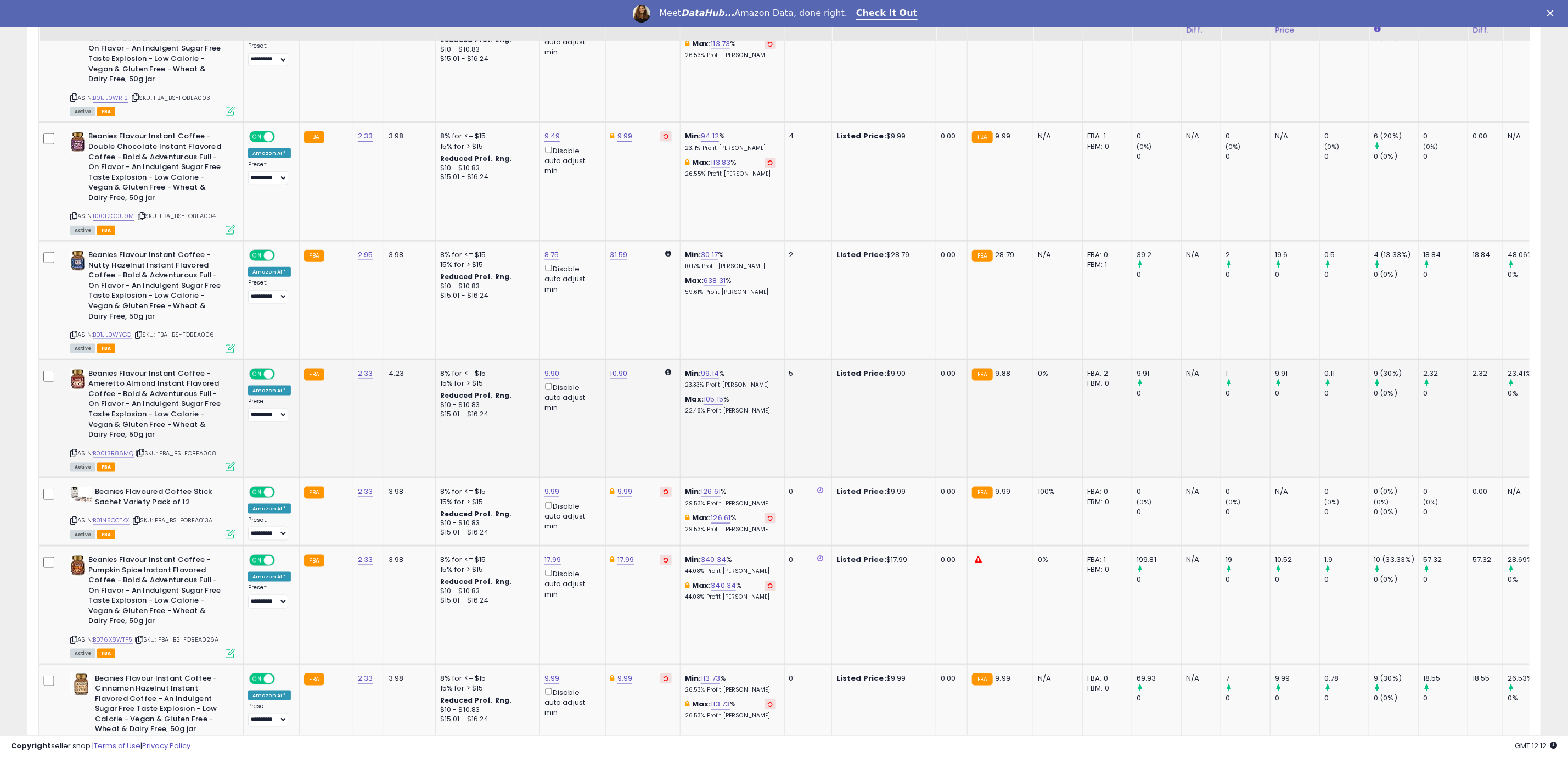
scroll to position [906, 0]
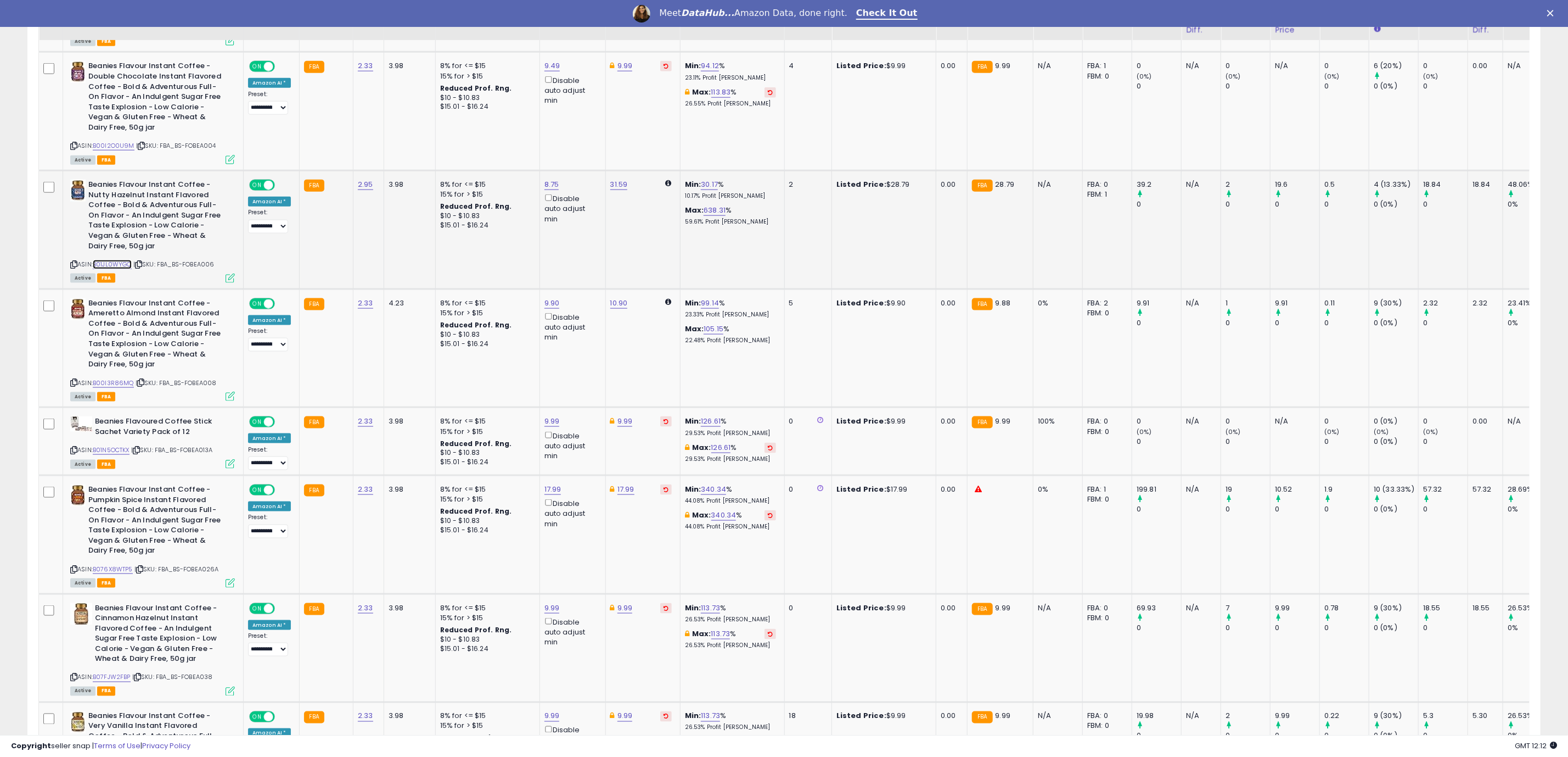
click at [107, 264] on link "B01JL0WYGC" at bounding box center [112, 264] width 39 height 9
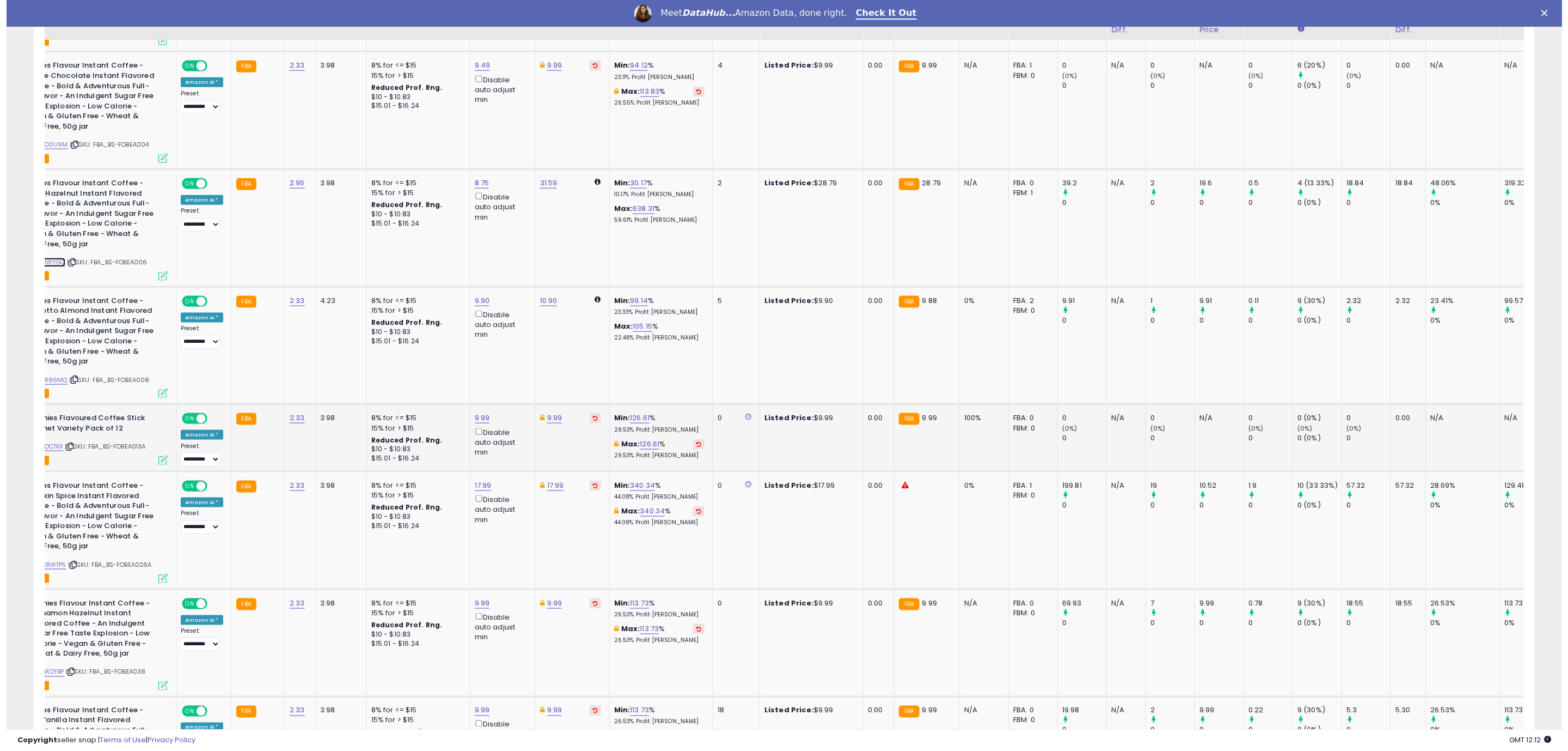
scroll to position [0, 0]
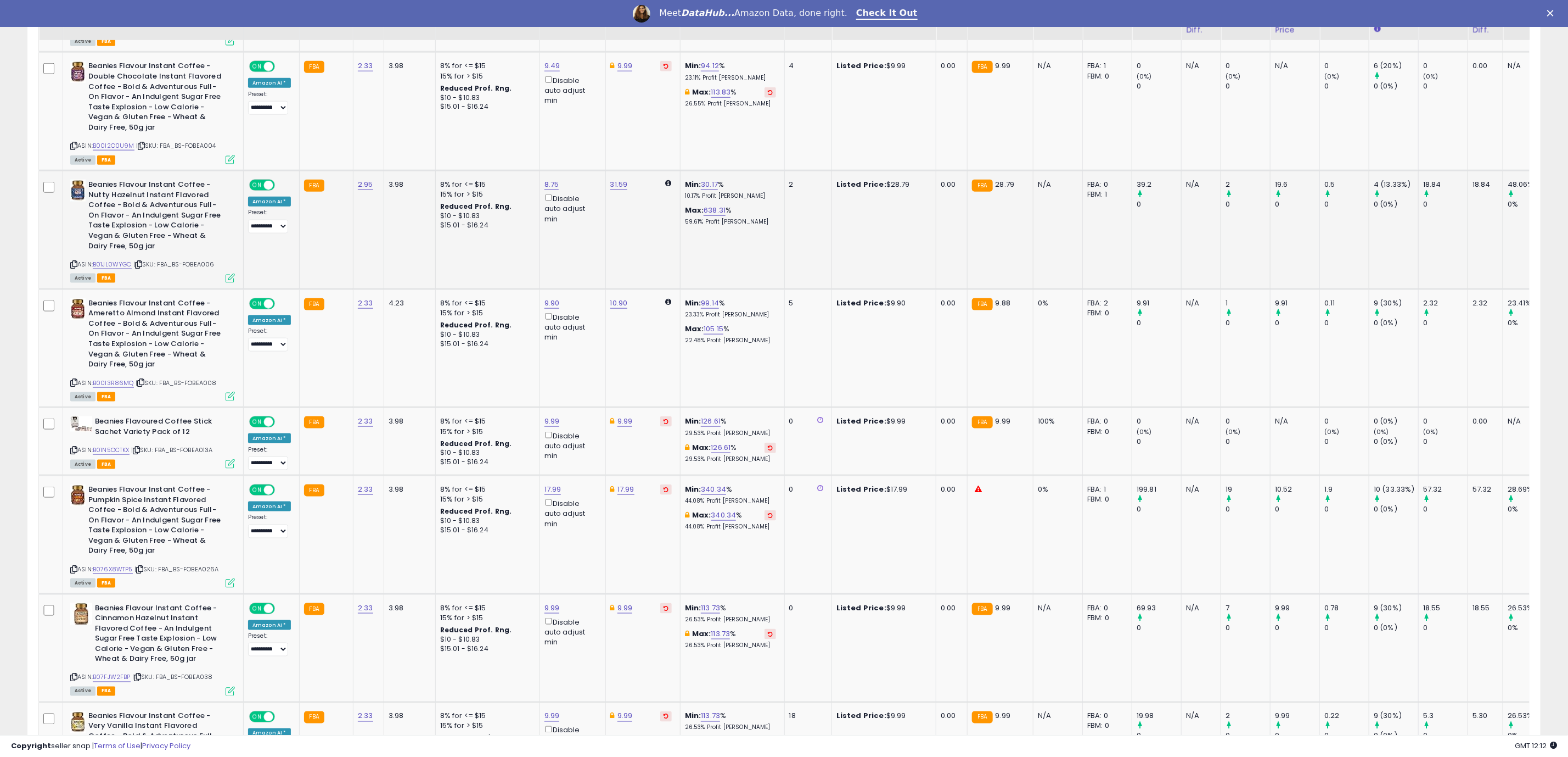
click at [234, 280] on icon at bounding box center [230, 278] width 9 height 9
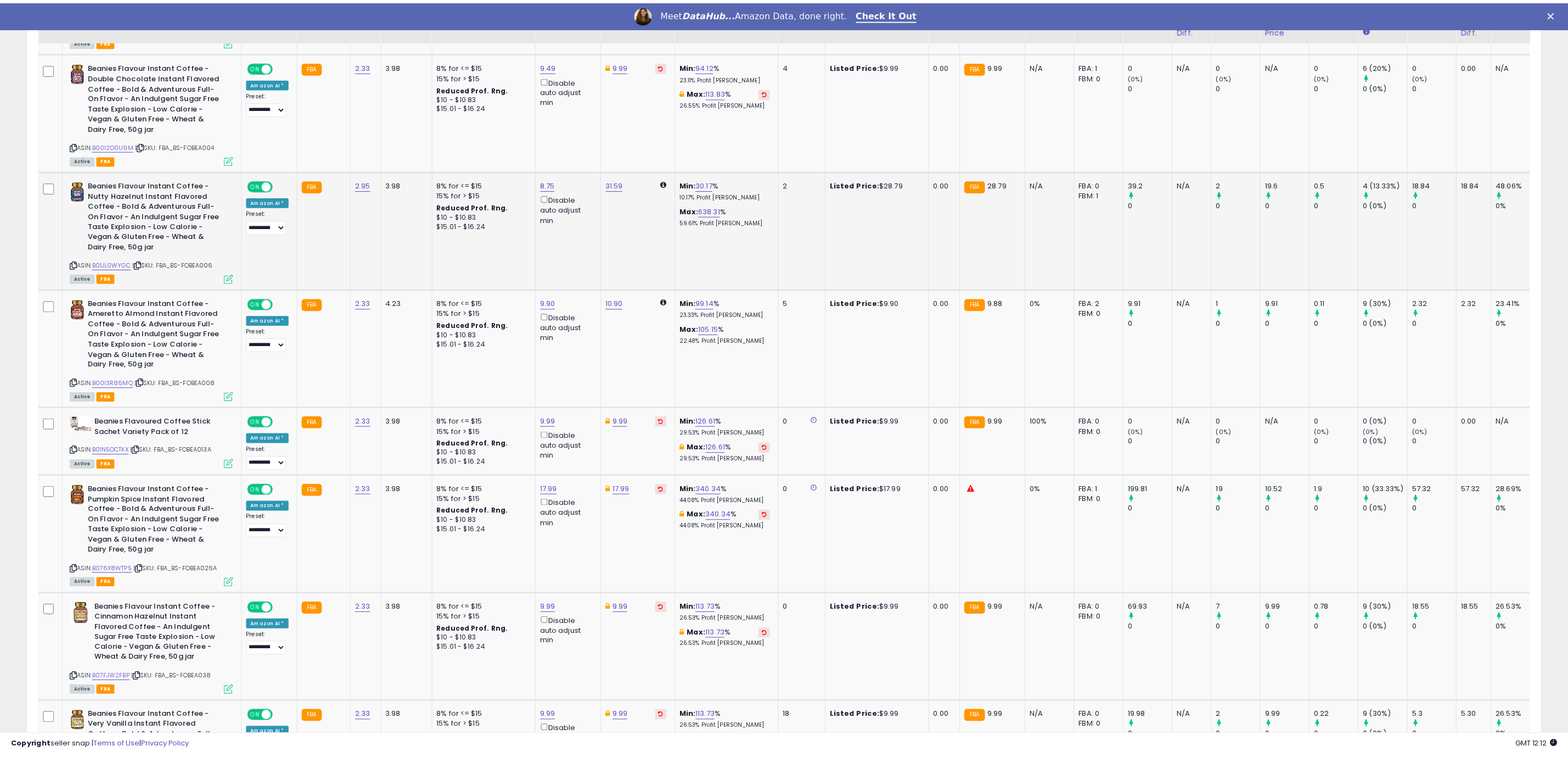
scroll to position [226, 887]
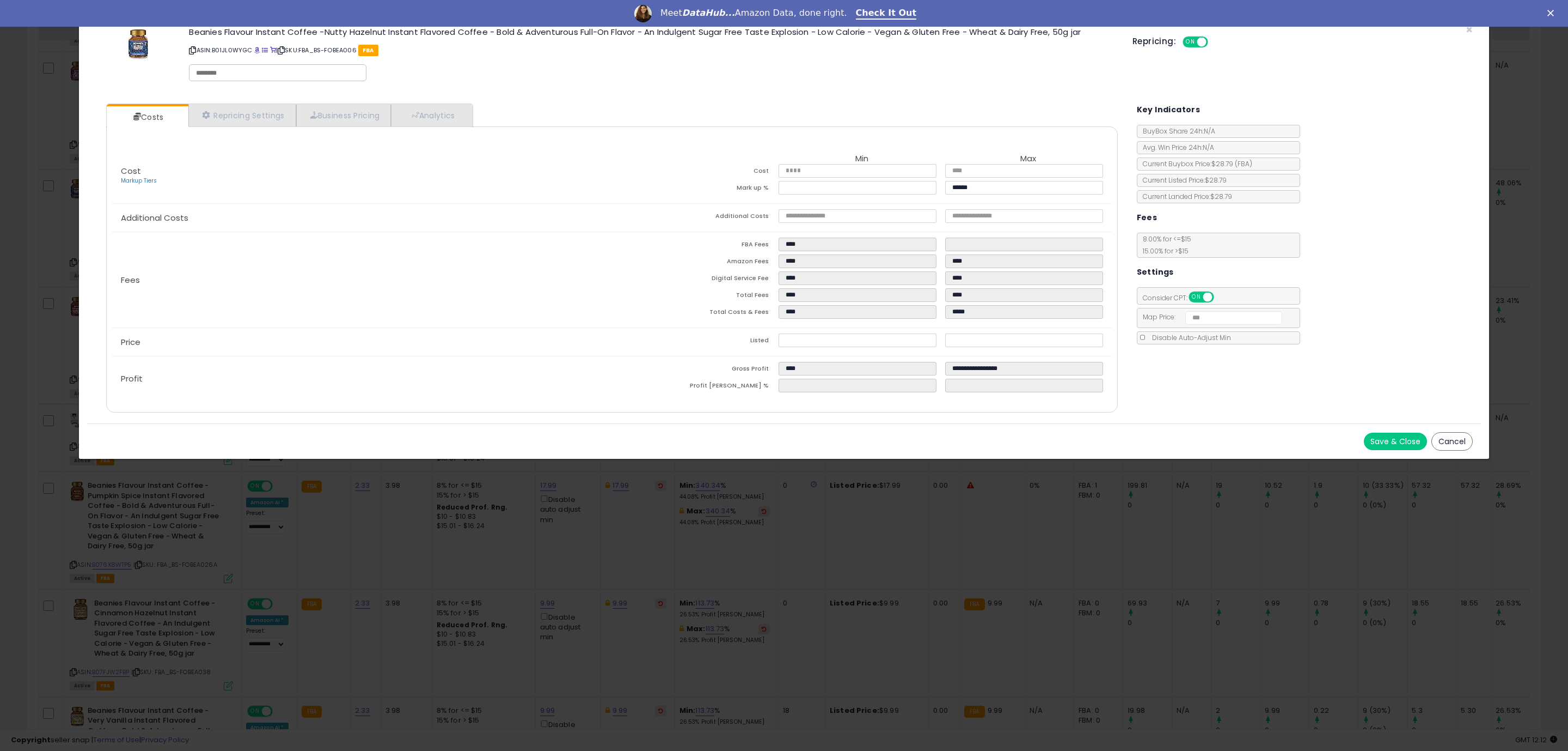
click at [1389, 446] on button "Save & Close" at bounding box center [1396, 441] width 63 height 18
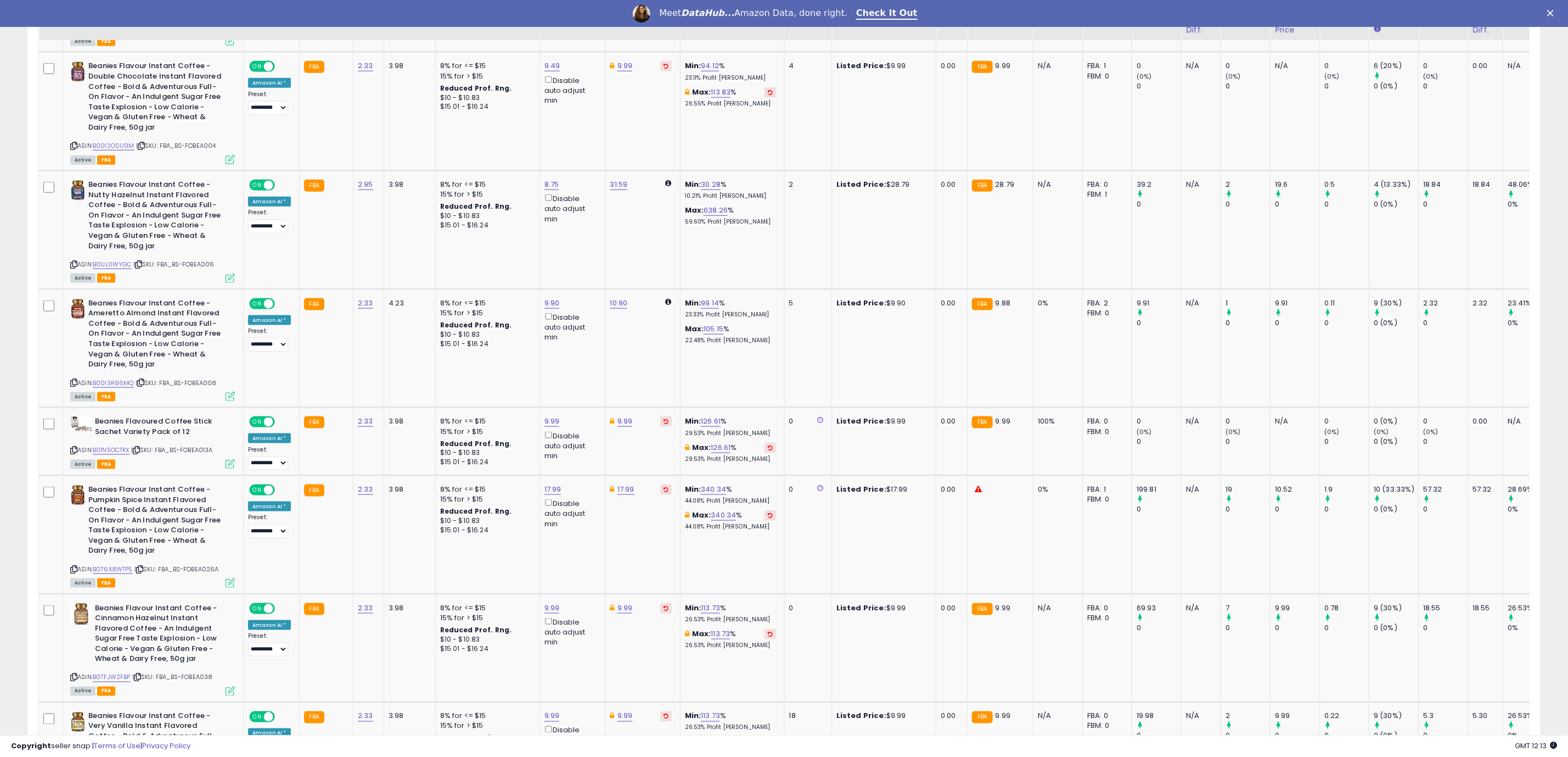
scroll to position [0, 0]
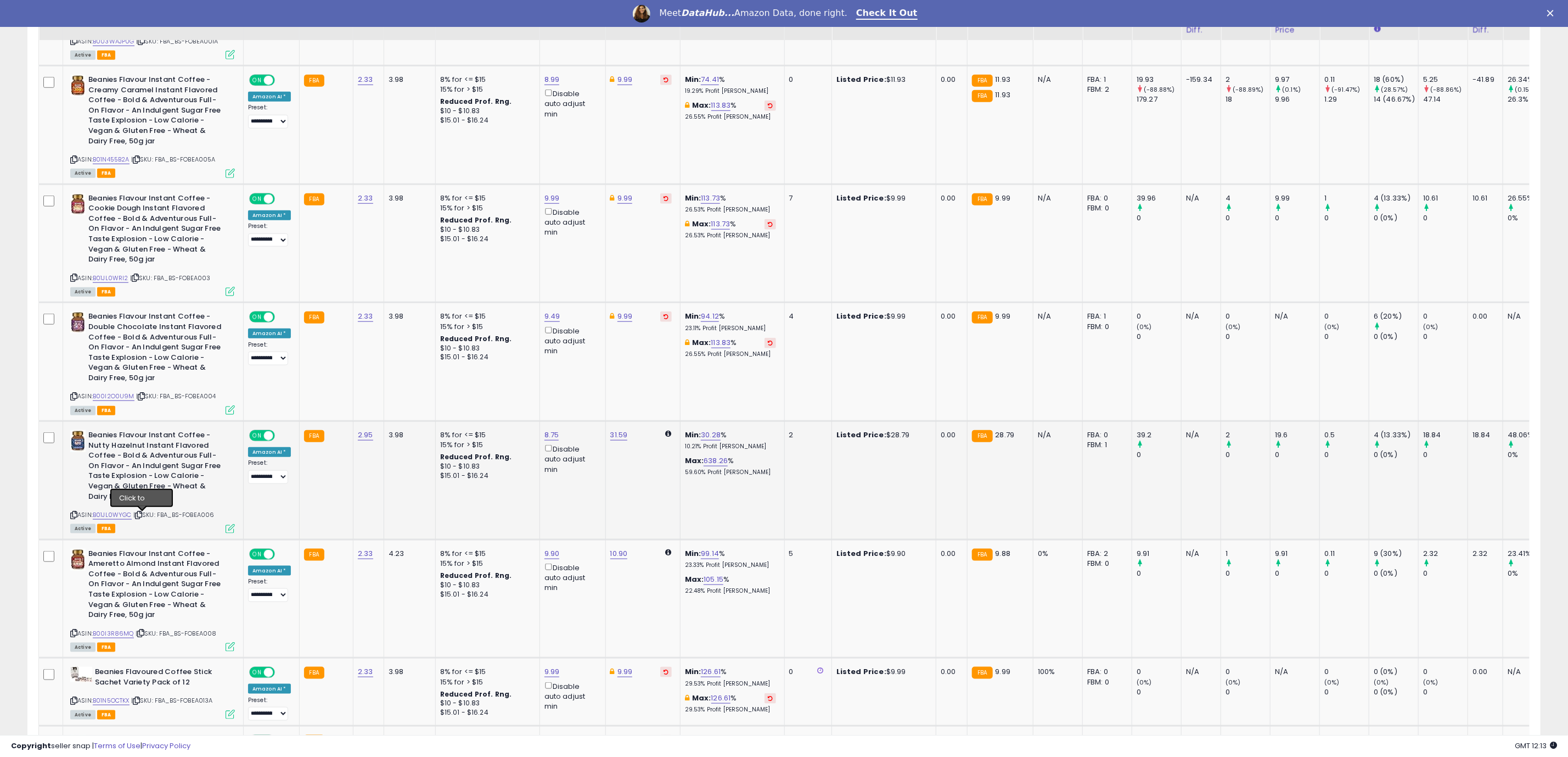
click at [141, 516] on icon at bounding box center [139, 515] width 7 height 6
click at [616, 438] on link "31.59" at bounding box center [619, 435] width 18 height 11
drag, startPoint x: 591, startPoint y: 402, endPoint x: 539, endPoint y: 397, distance: 52.2
click at [541, 397] on input "*****" at bounding box center [581, 397] width 98 height 18
type input "*****"
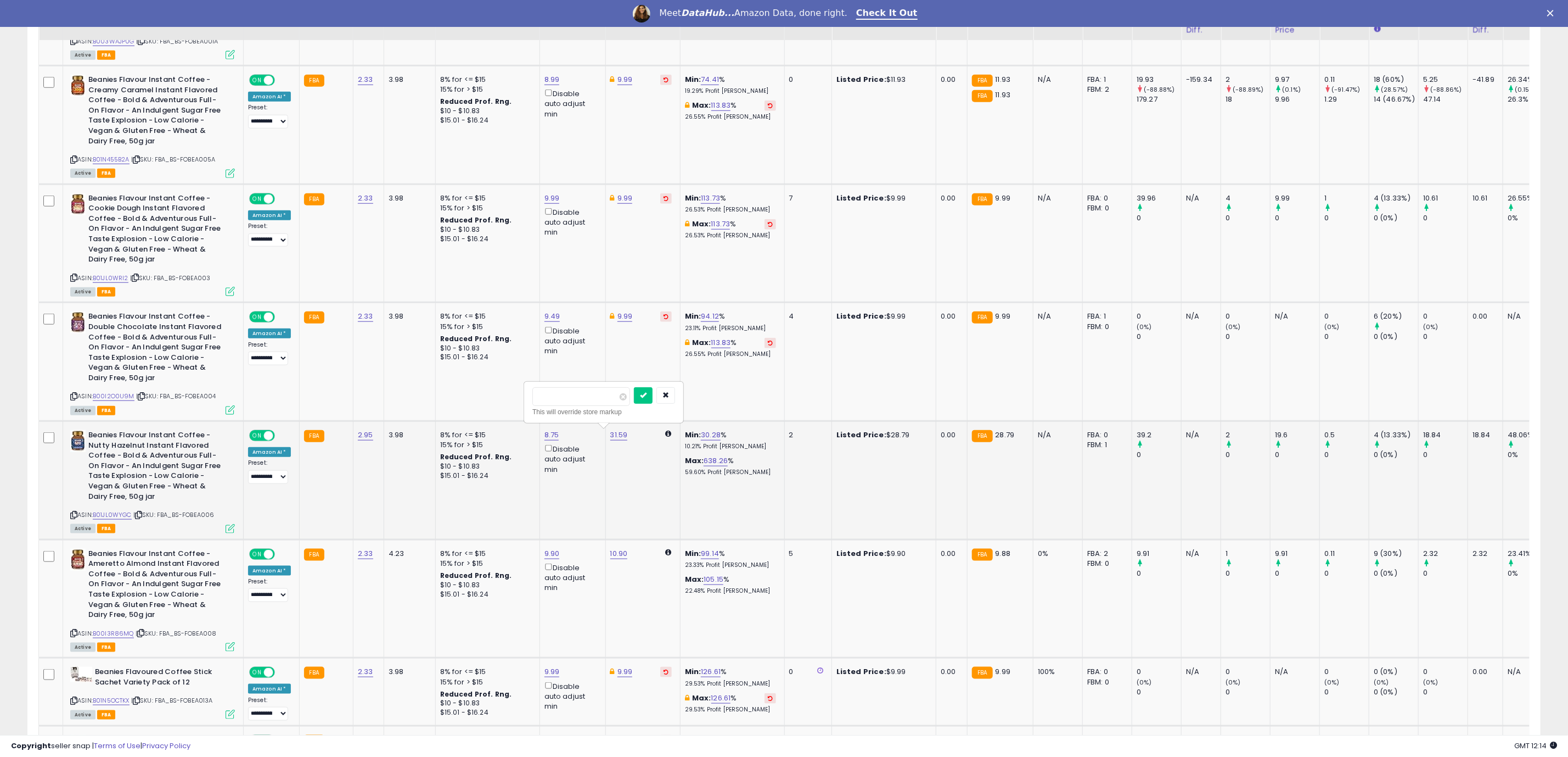
click button "submit" at bounding box center [643, 395] width 18 height 17
click at [220, 531] on div "Active FBA" at bounding box center [152, 527] width 164 height 8
click at [225, 531] on div "Active FBA" at bounding box center [152, 527] width 164 height 8
click at [230, 531] on icon at bounding box center [230, 528] width 9 height 9
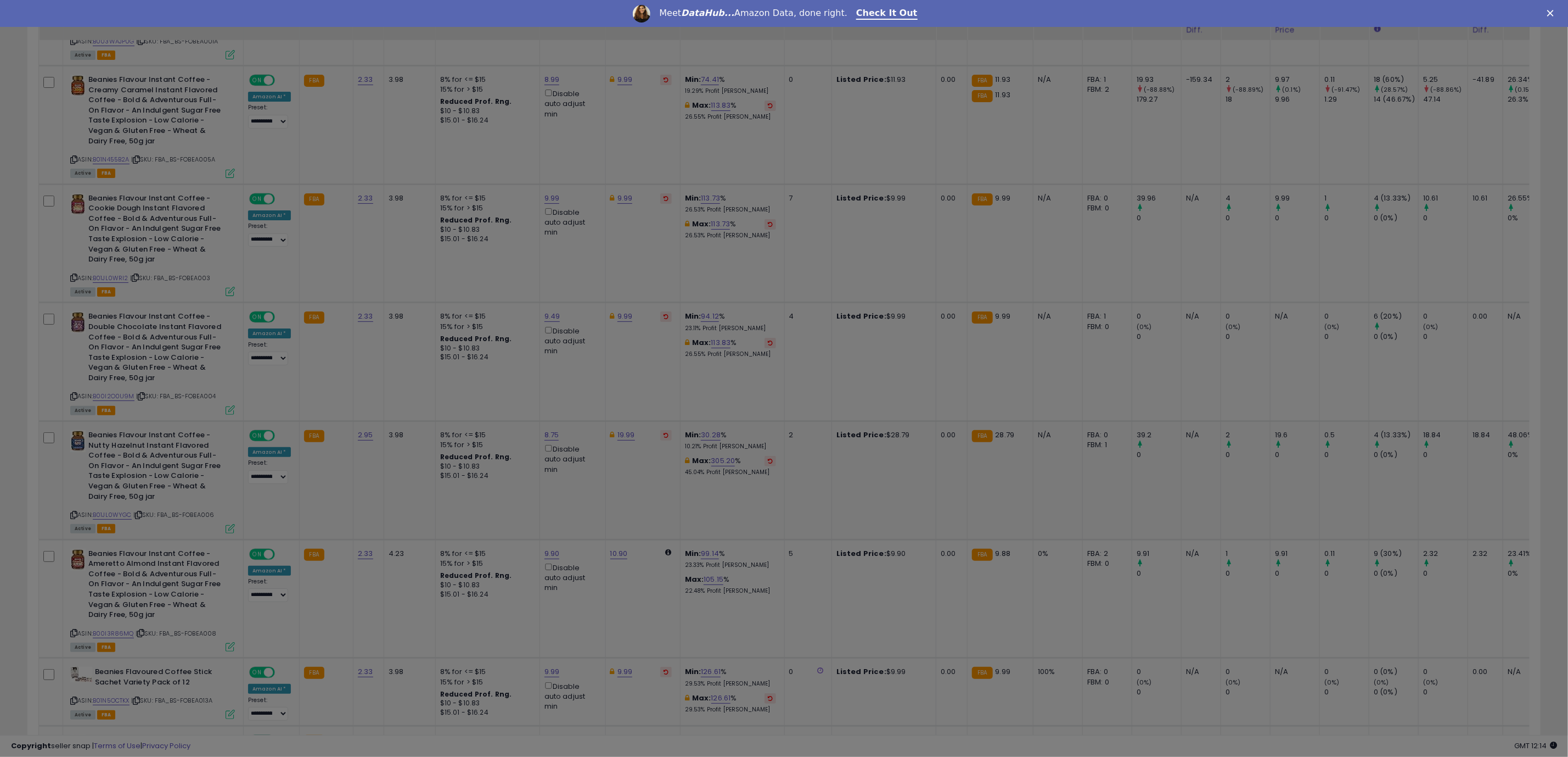
scroll to position [226, 887]
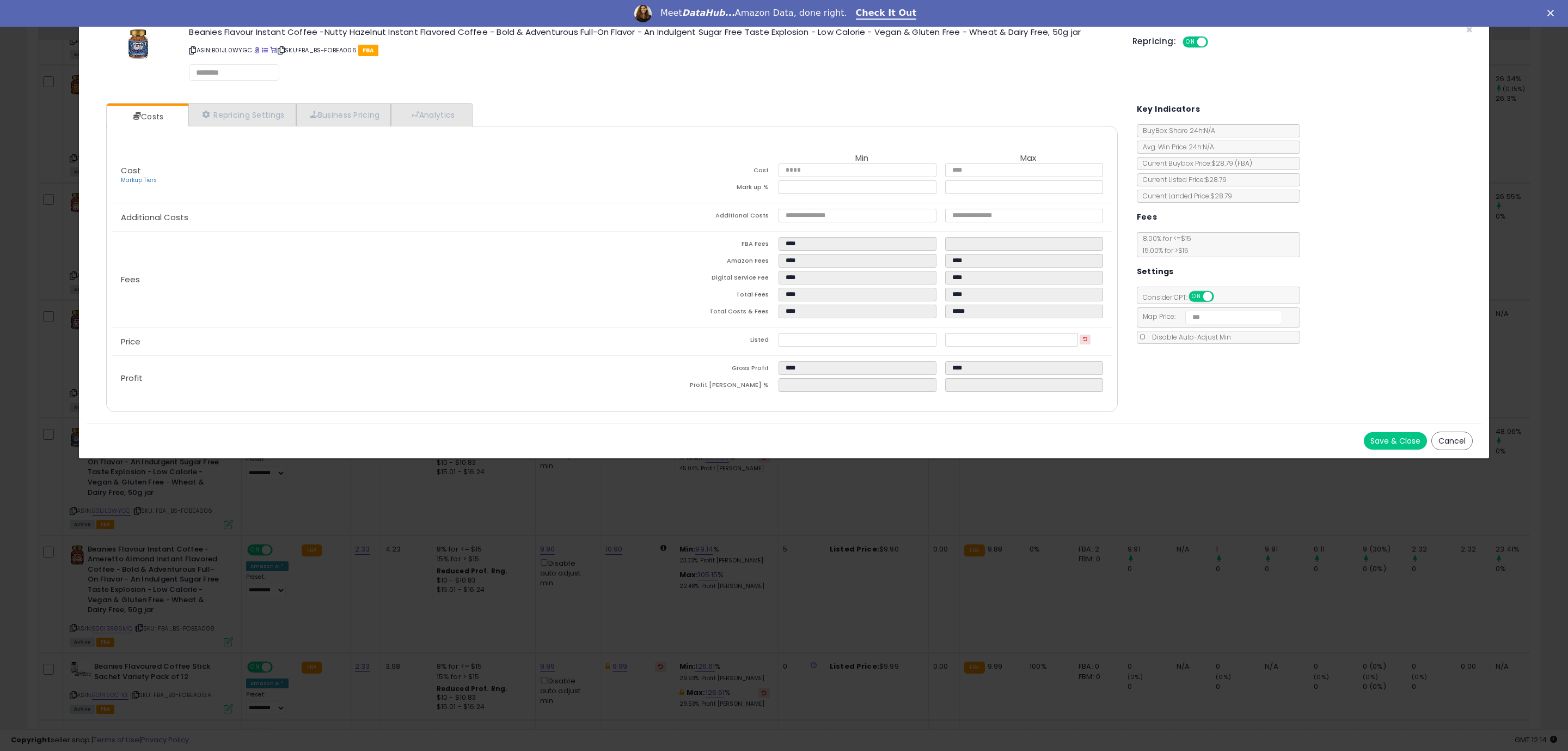
click at [966, 438] on div "Save & Close Cancel" at bounding box center [784, 440] width 1394 height 35
click at [1388, 441] on button "Save & Close" at bounding box center [1396, 441] width 63 height 18
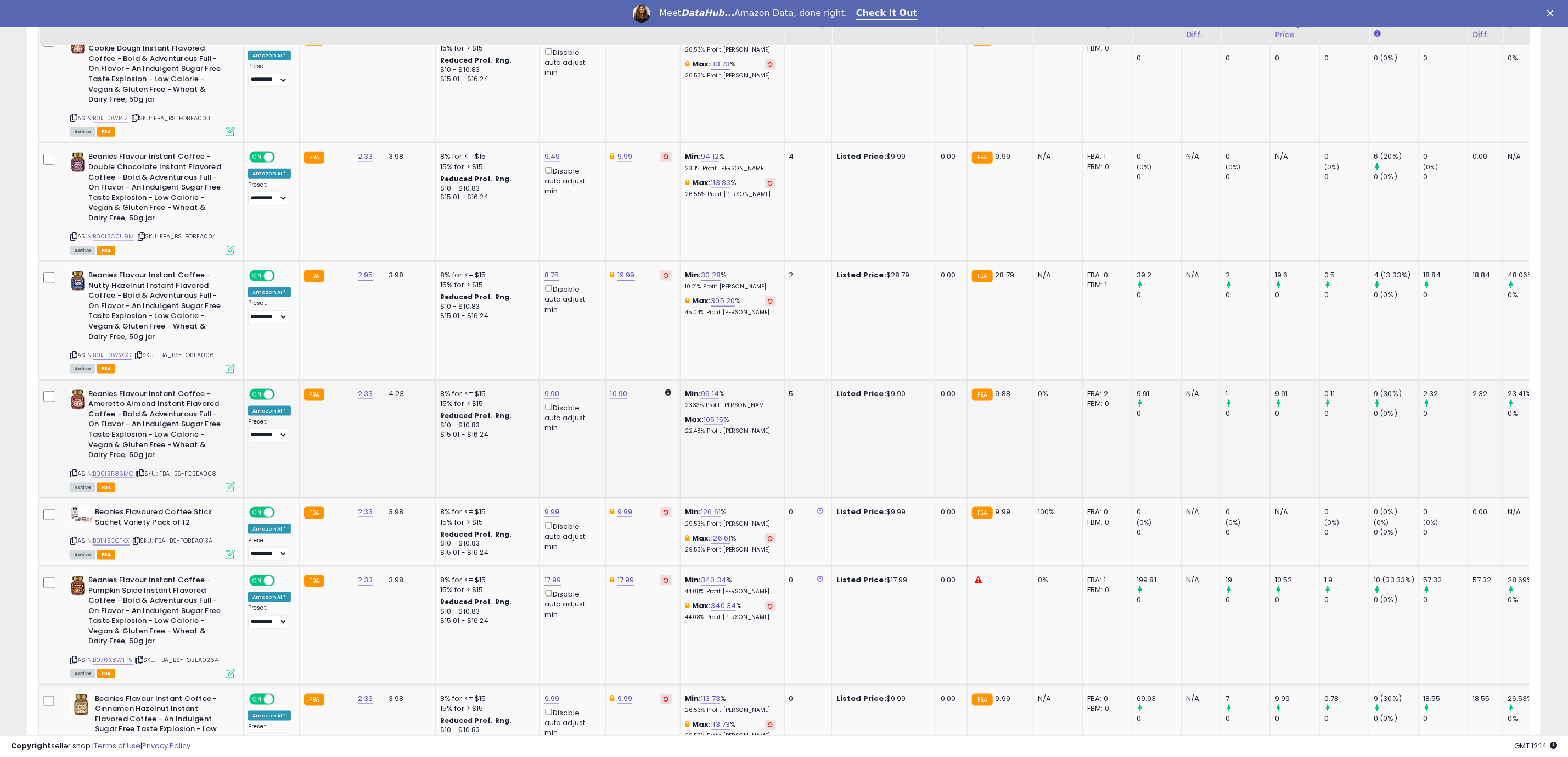
scroll to position [820, 0]
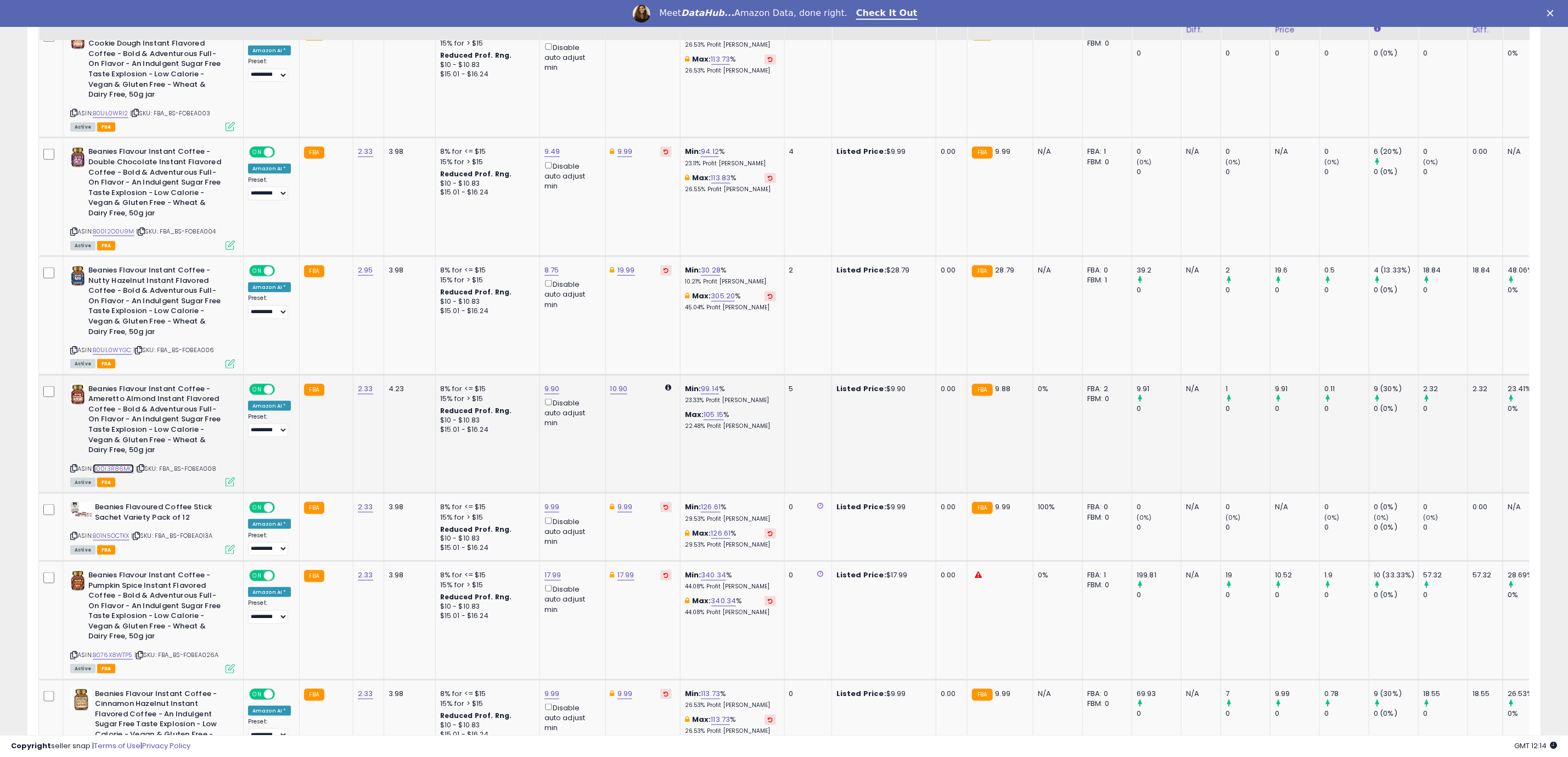
click at [114, 471] on link "B00I3R86MQ" at bounding box center [113, 468] width 41 height 9
click at [552, 392] on link "9.90" at bounding box center [552, 389] width 15 height 11
type input "*"
type input "****"
click button "submit" at bounding box center [576, 349] width 18 height 17
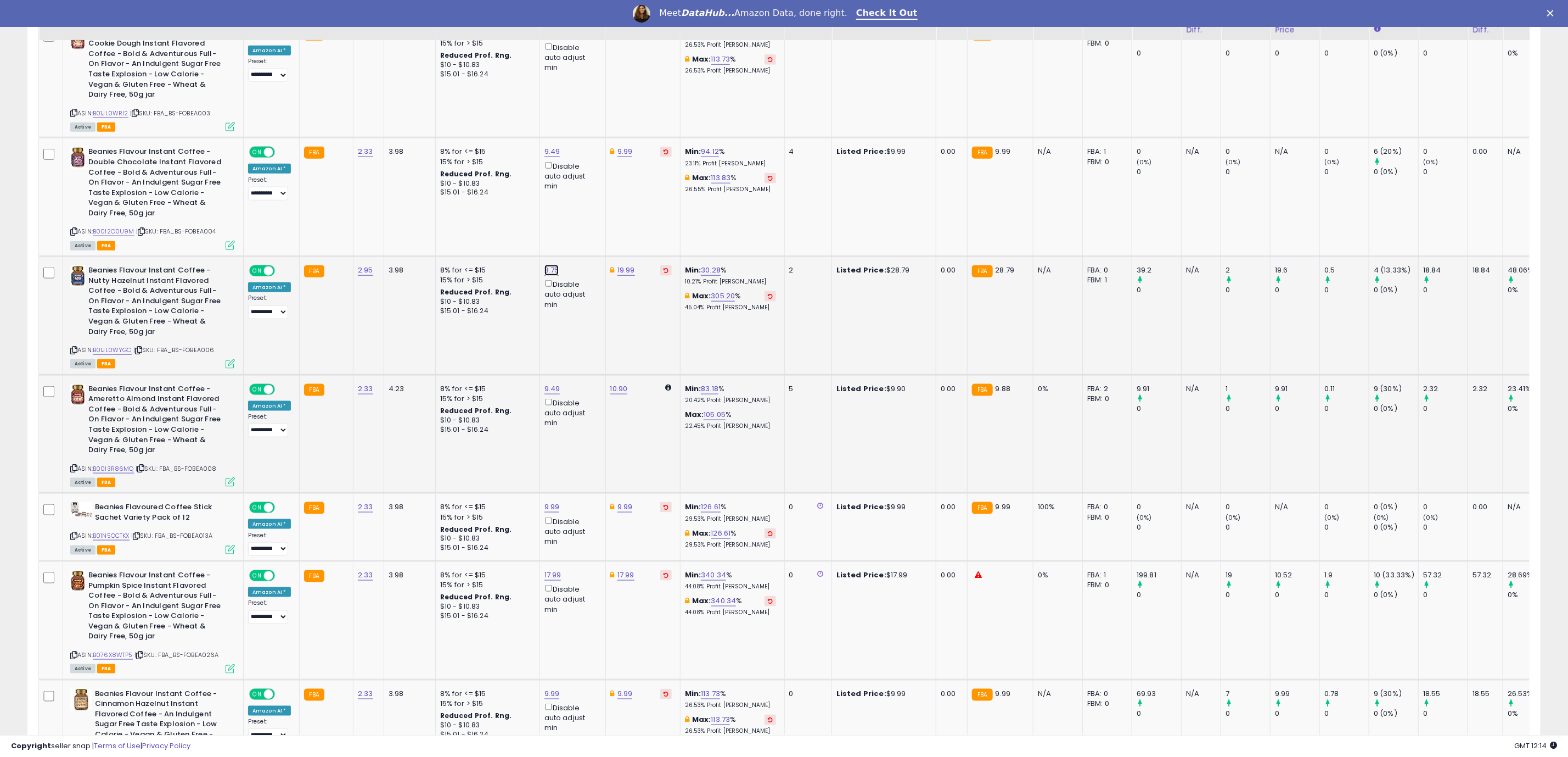
click at [546, 271] on link "8.75" at bounding box center [552, 270] width 15 height 11
drag, startPoint x: 501, startPoint y: 239, endPoint x: 466, endPoint y: 244, distance: 35.4
click at [466, 241] on div "****" at bounding box center [514, 231] width 98 height 18
click at [473, 241] on input "****" at bounding box center [514, 231] width 98 height 18
click at [476, 239] on input "****" at bounding box center [514, 231] width 98 height 18
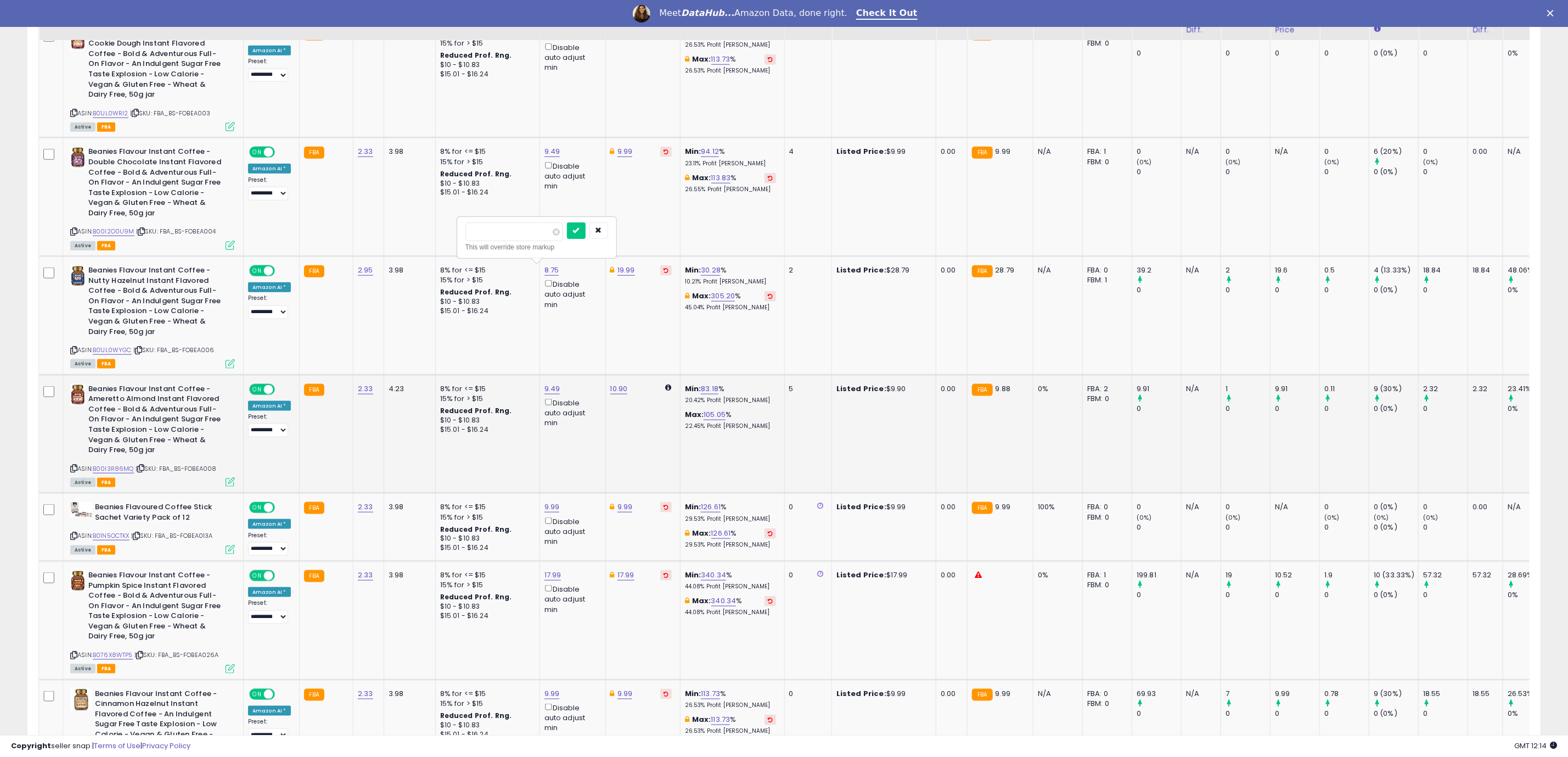
type input "****"
click button "submit" at bounding box center [576, 230] width 18 height 17
click at [611, 394] on link "10.90" at bounding box center [619, 389] width 18 height 11
type input "*"
type input "****"
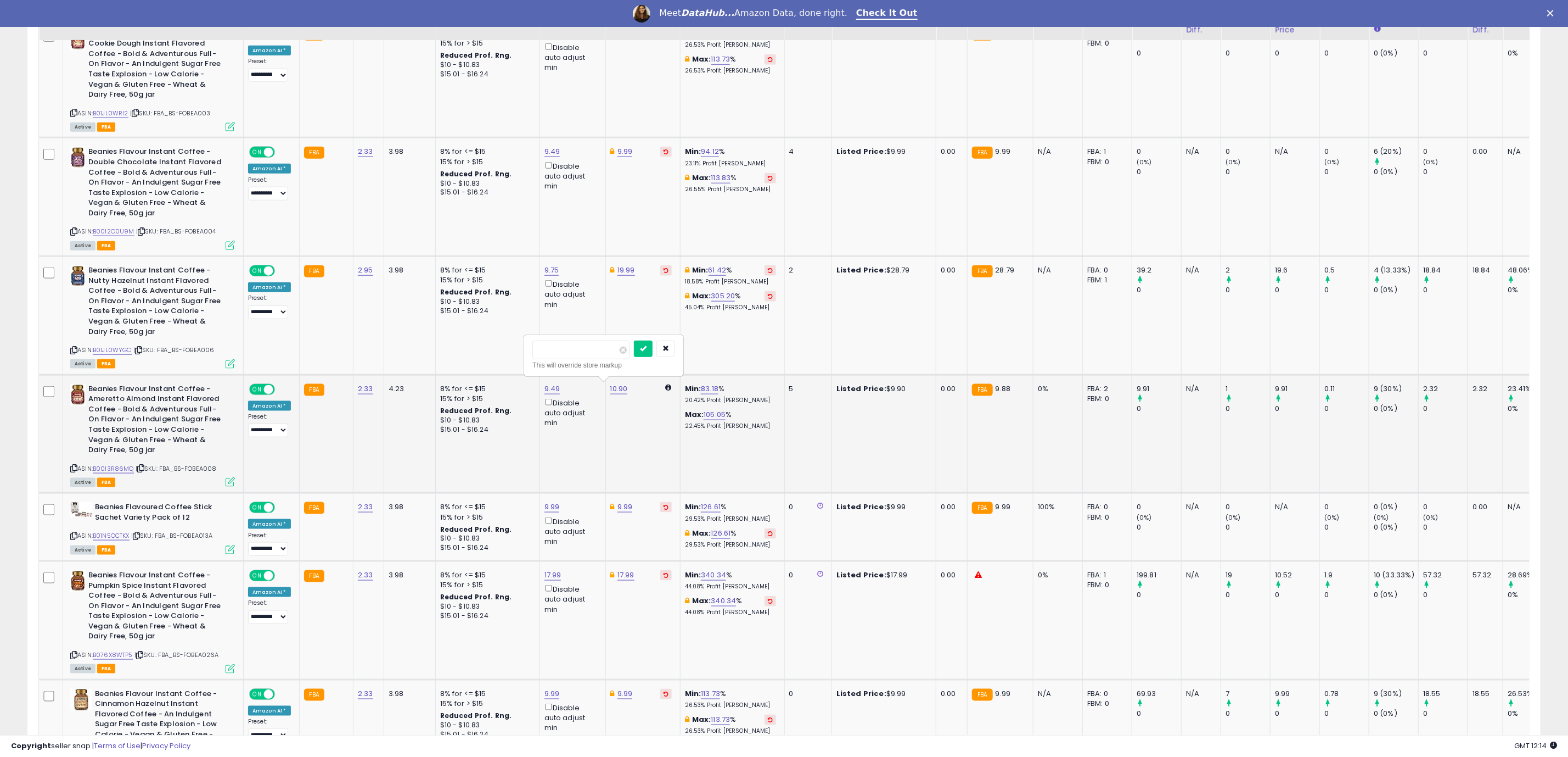
click button "submit" at bounding box center [643, 349] width 18 height 17
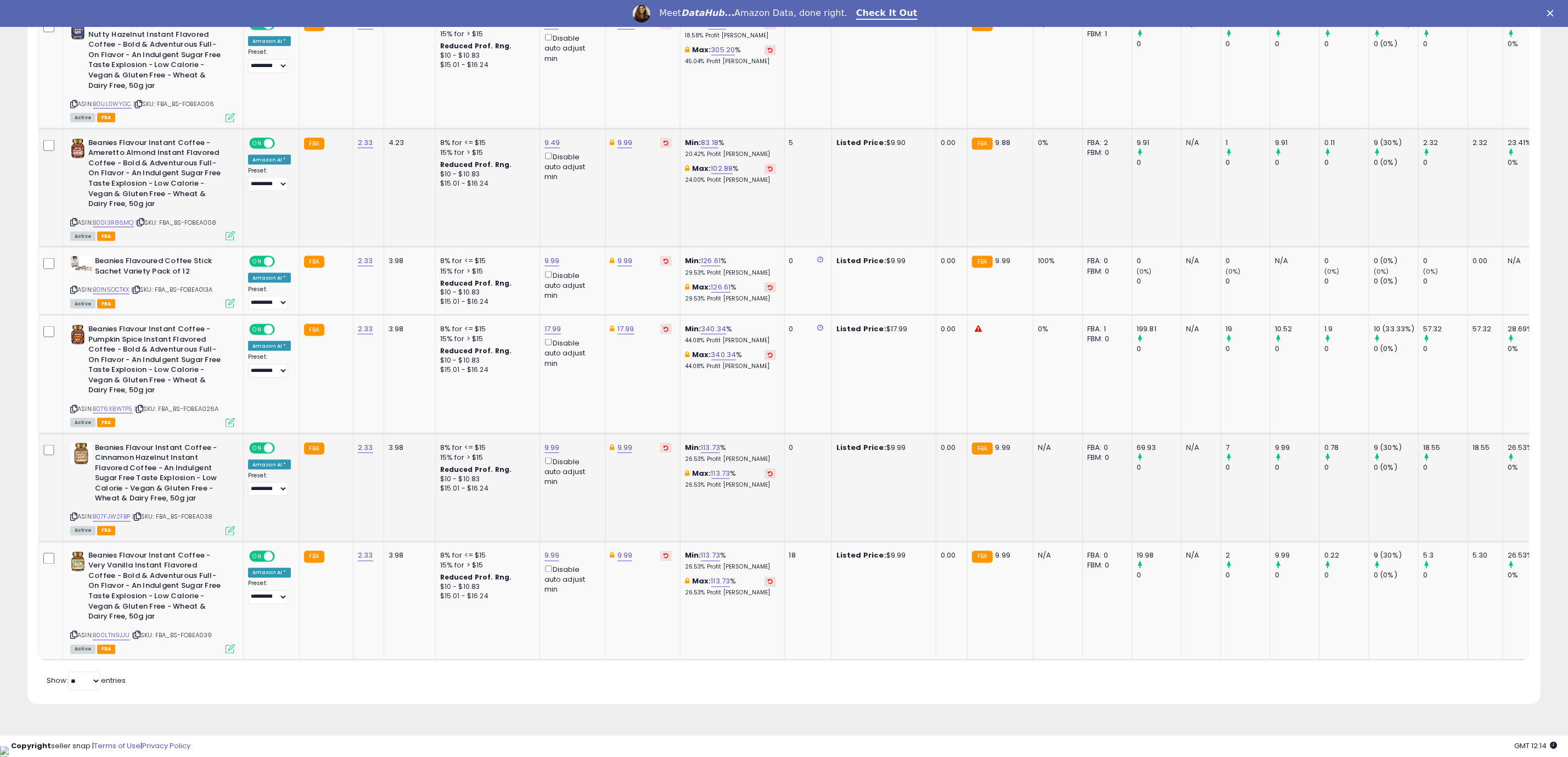
scroll to position [1071, 0]
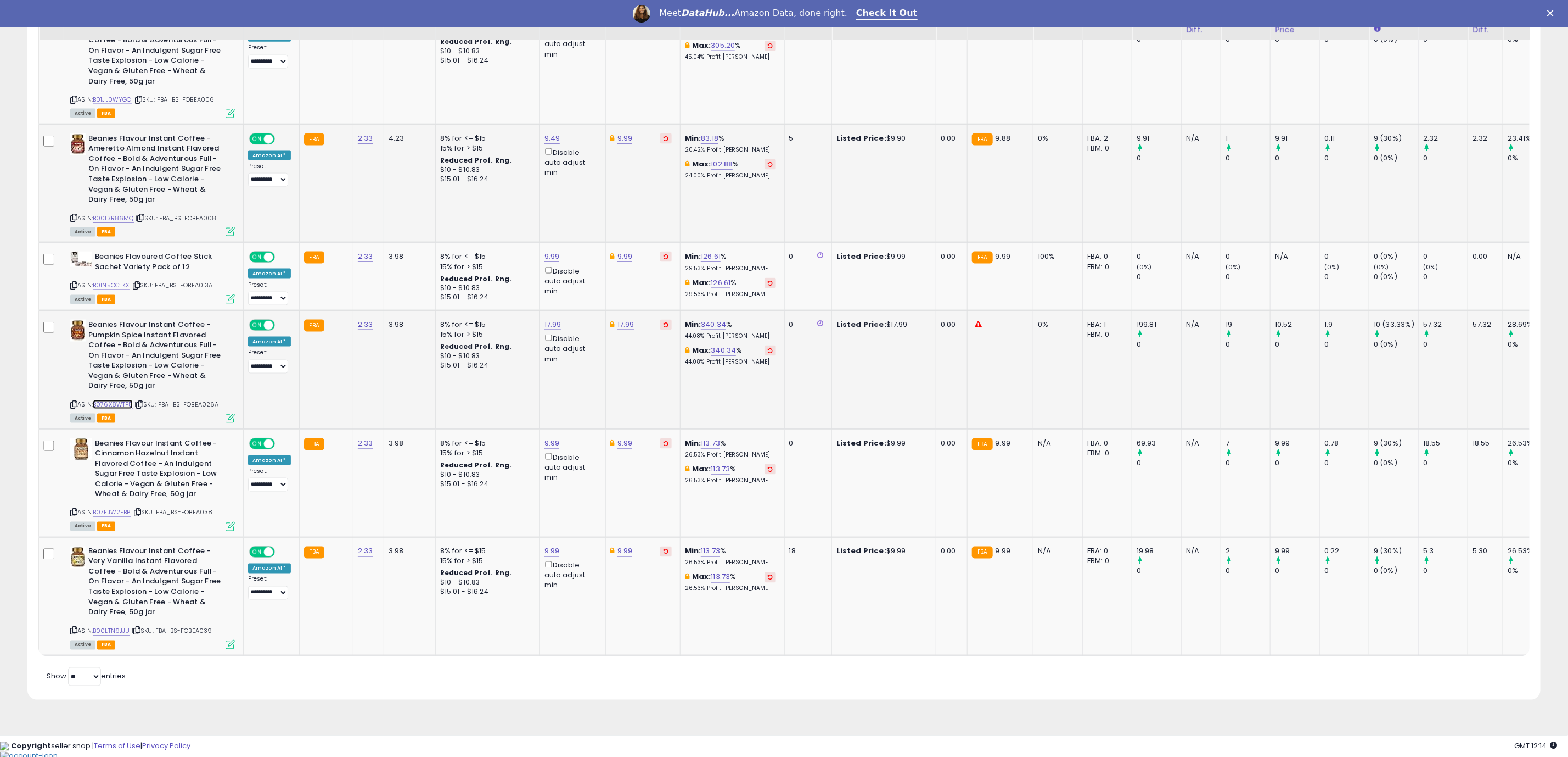
click at [122, 403] on link "B076X8WTP5" at bounding box center [112, 404] width 40 height 9
click at [102, 514] on link "B07FJW2FBP" at bounding box center [112, 512] width 38 height 9
click at [107, 636] on link "B00LTN9JJU" at bounding box center [111, 631] width 37 height 9
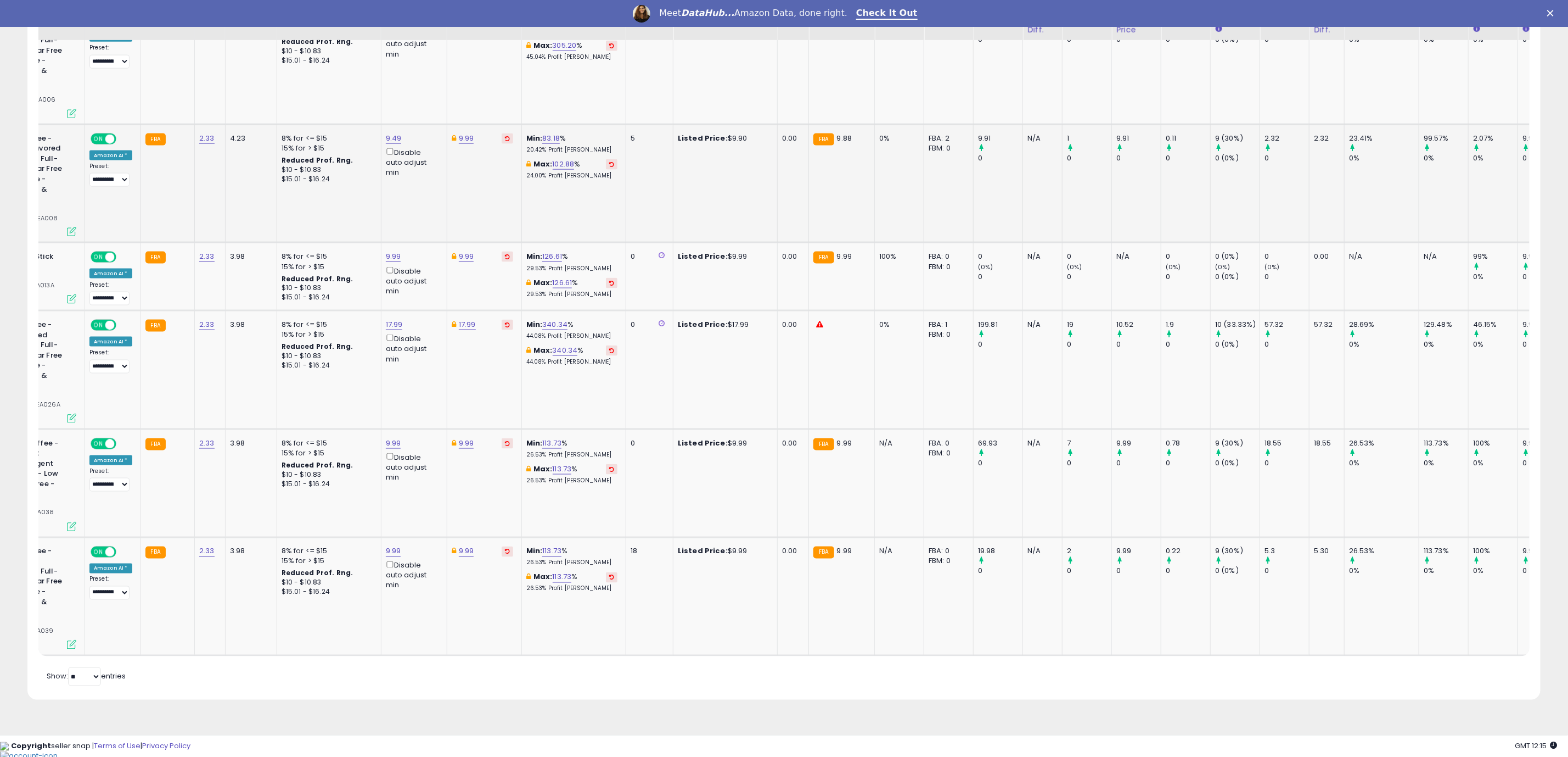
drag, startPoint x: 646, startPoint y: 667, endPoint x: 593, endPoint y: 23, distance: 646.2
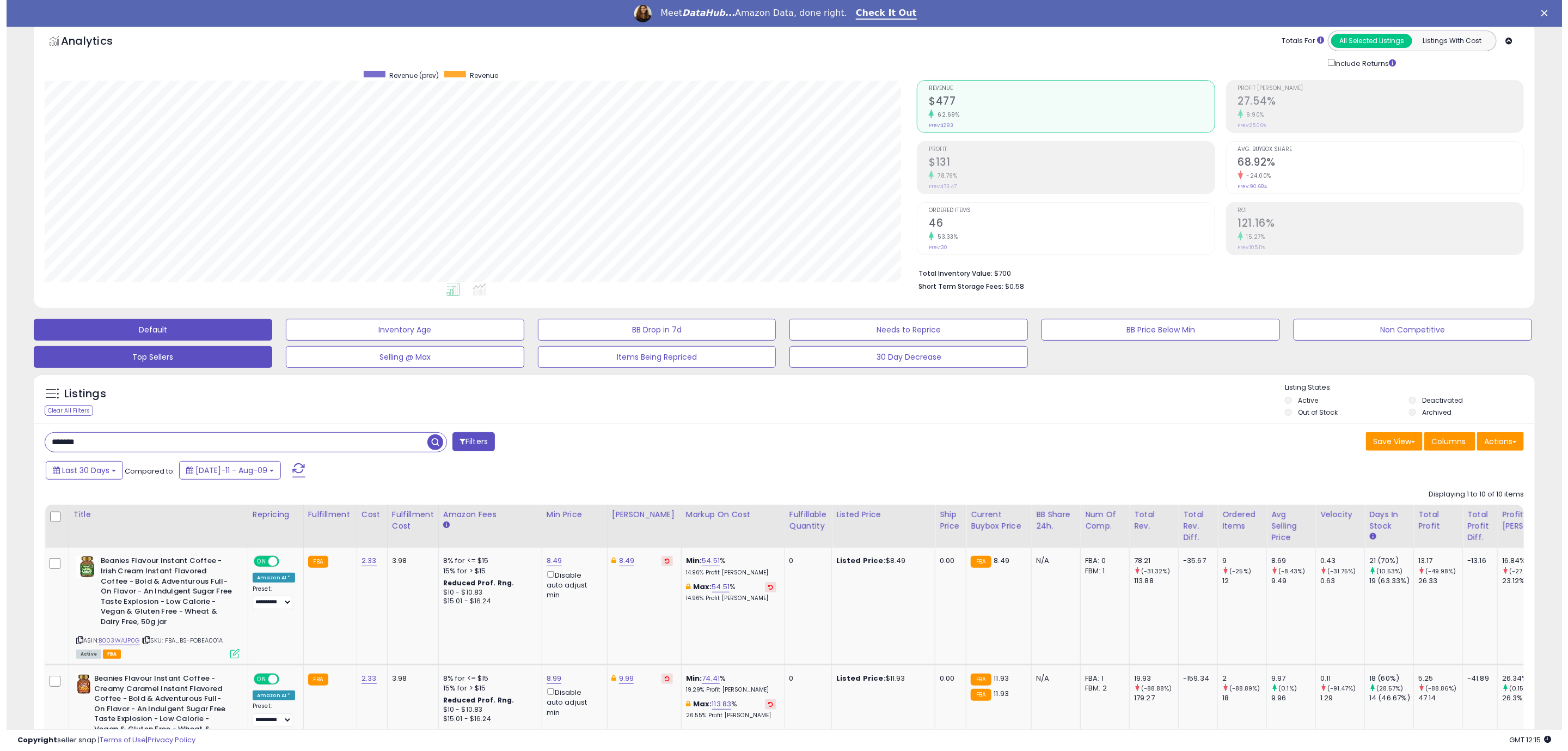
scroll to position [0, 0]
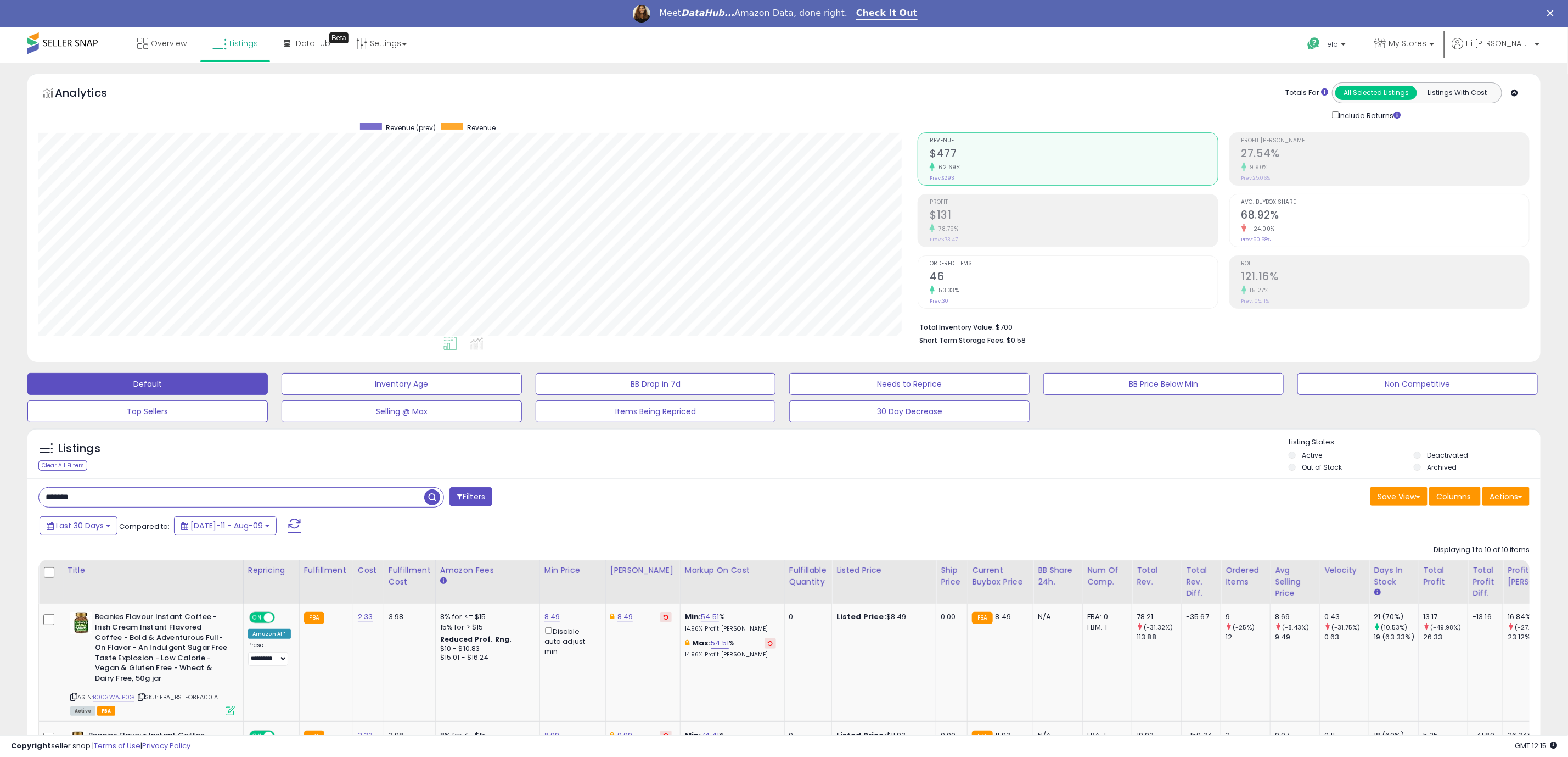
click at [114, 507] on input "*******" at bounding box center [232, 497] width 385 height 19
type input "*********"
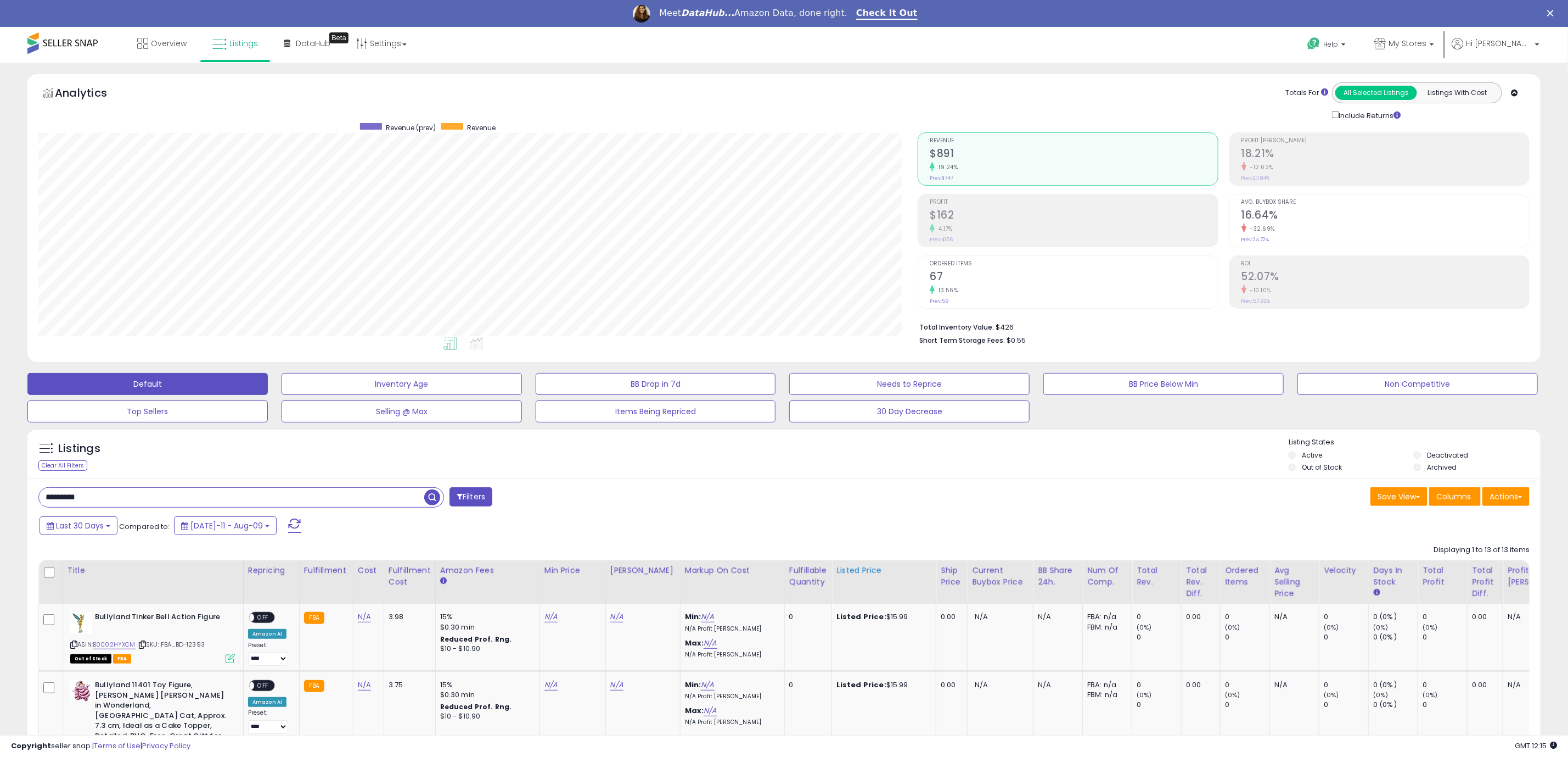
scroll to position [226, 879]
